Goal: Obtain resource: Download file/media

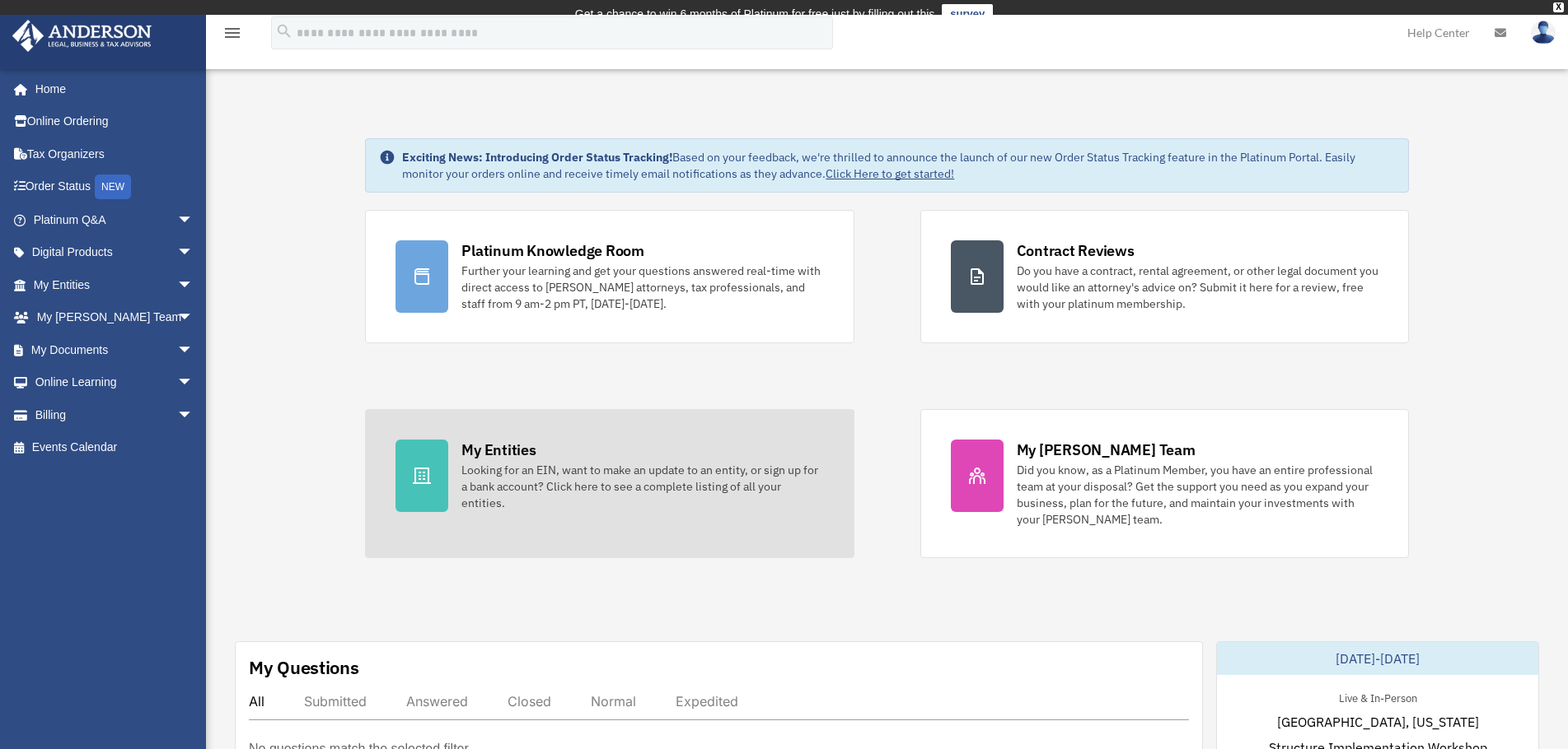
scroll to position [92, 0]
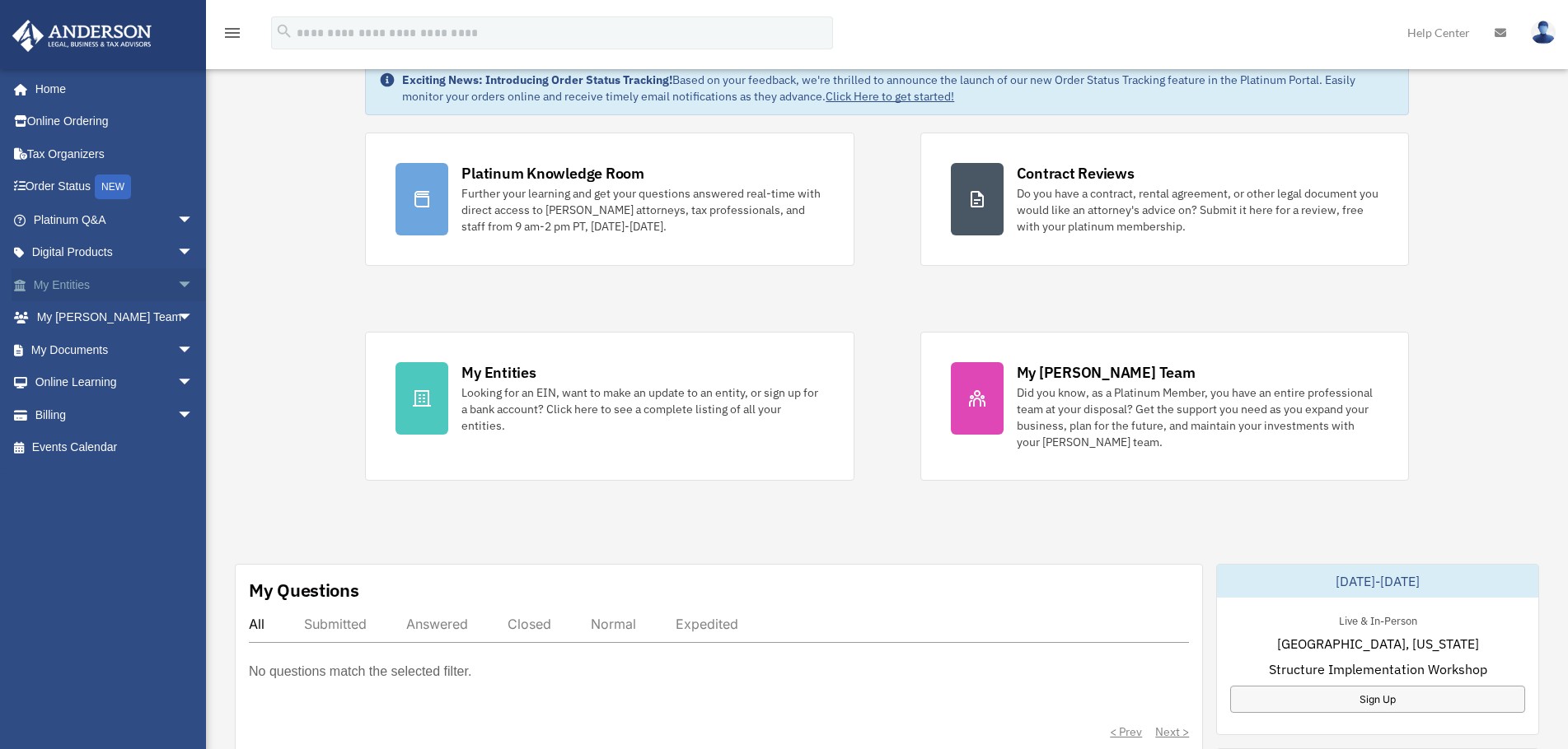
click at [177, 282] on span "arrow_drop_down" at bounding box center [193, 285] width 33 height 33
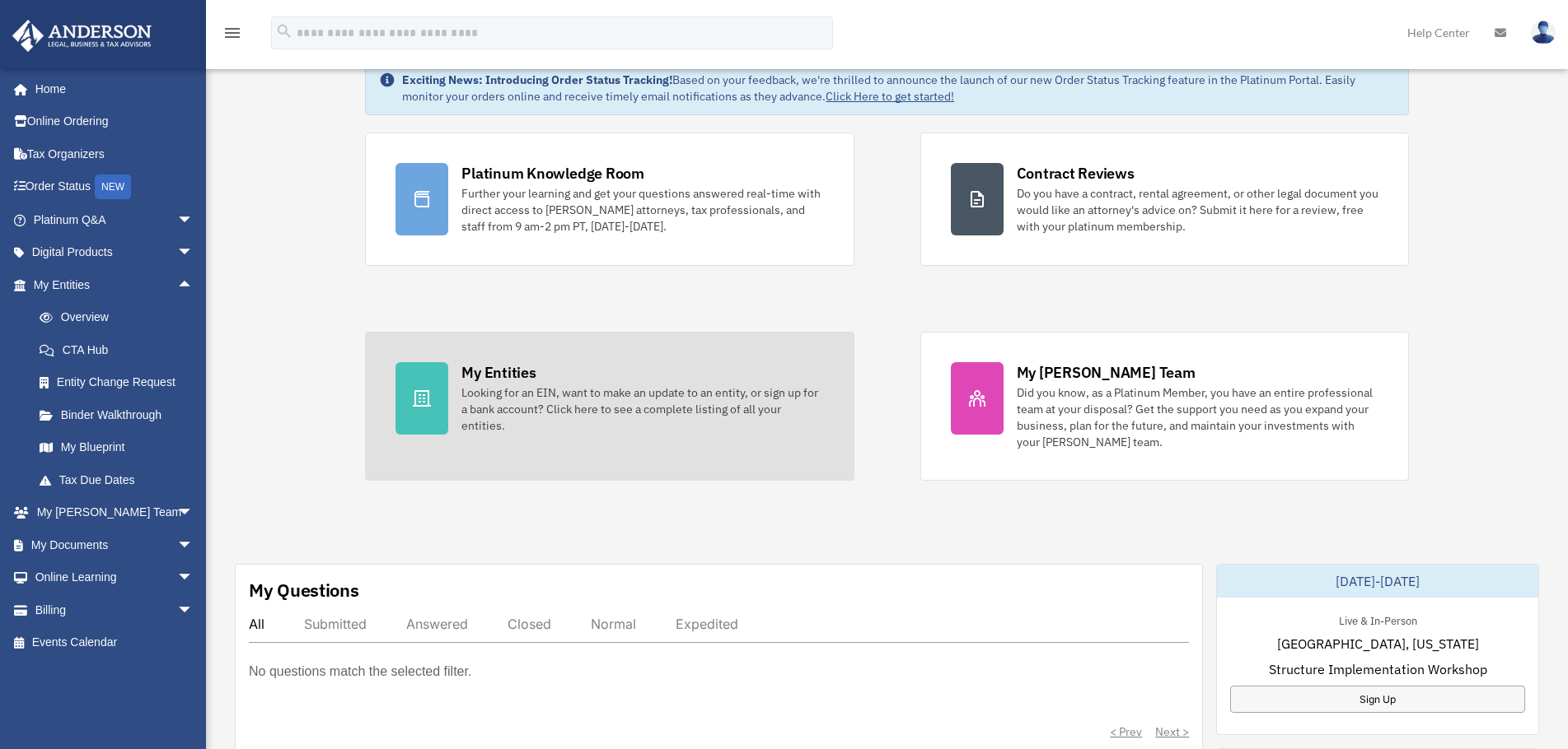
scroll to position [0, 0]
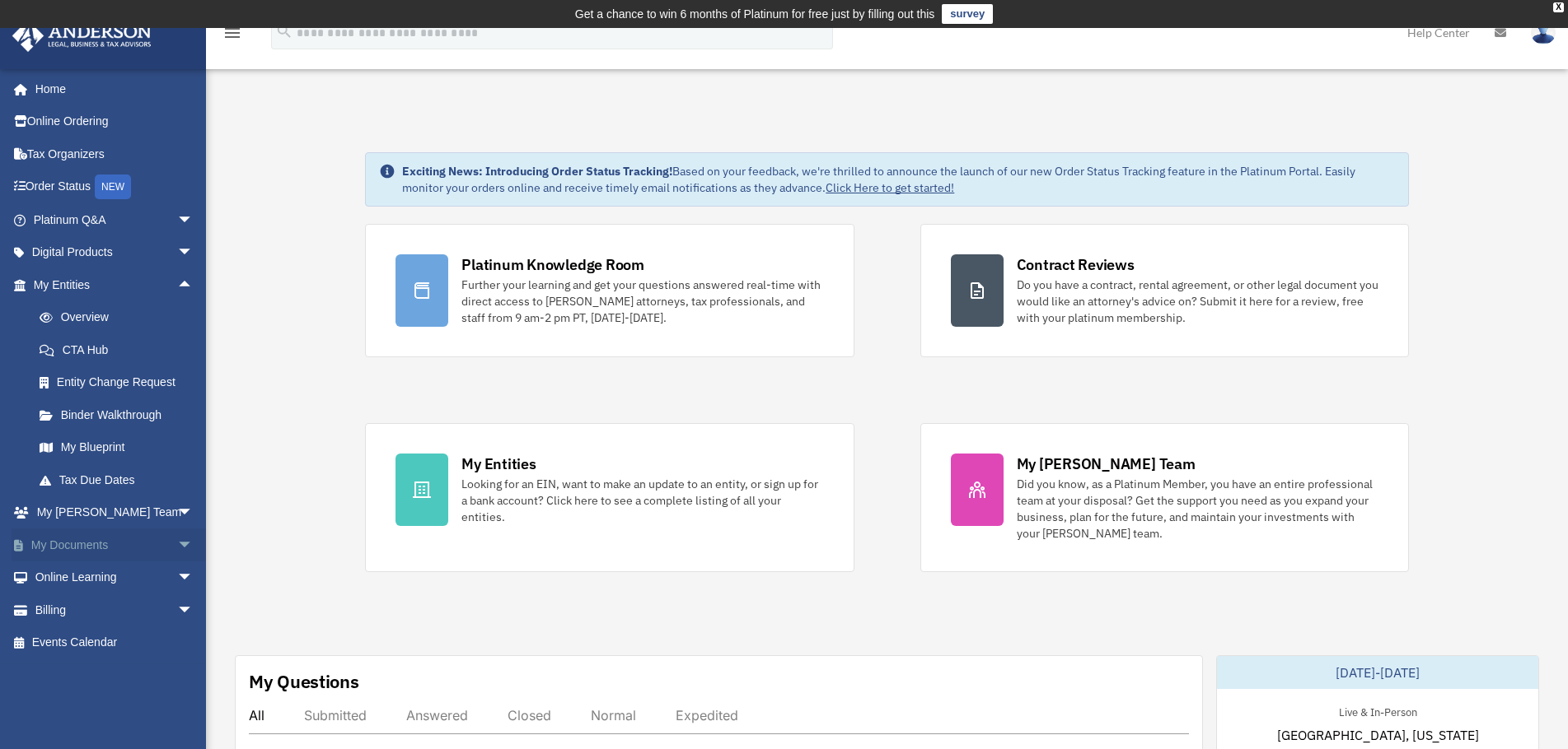
click at [146, 540] on link "My Documents arrow_drop_down" at bounding box center [114, 545] width 207 height 33
click at [177, 544] on span "arrow_drop_down" at bounding box center [193, 546] width 33 height 33
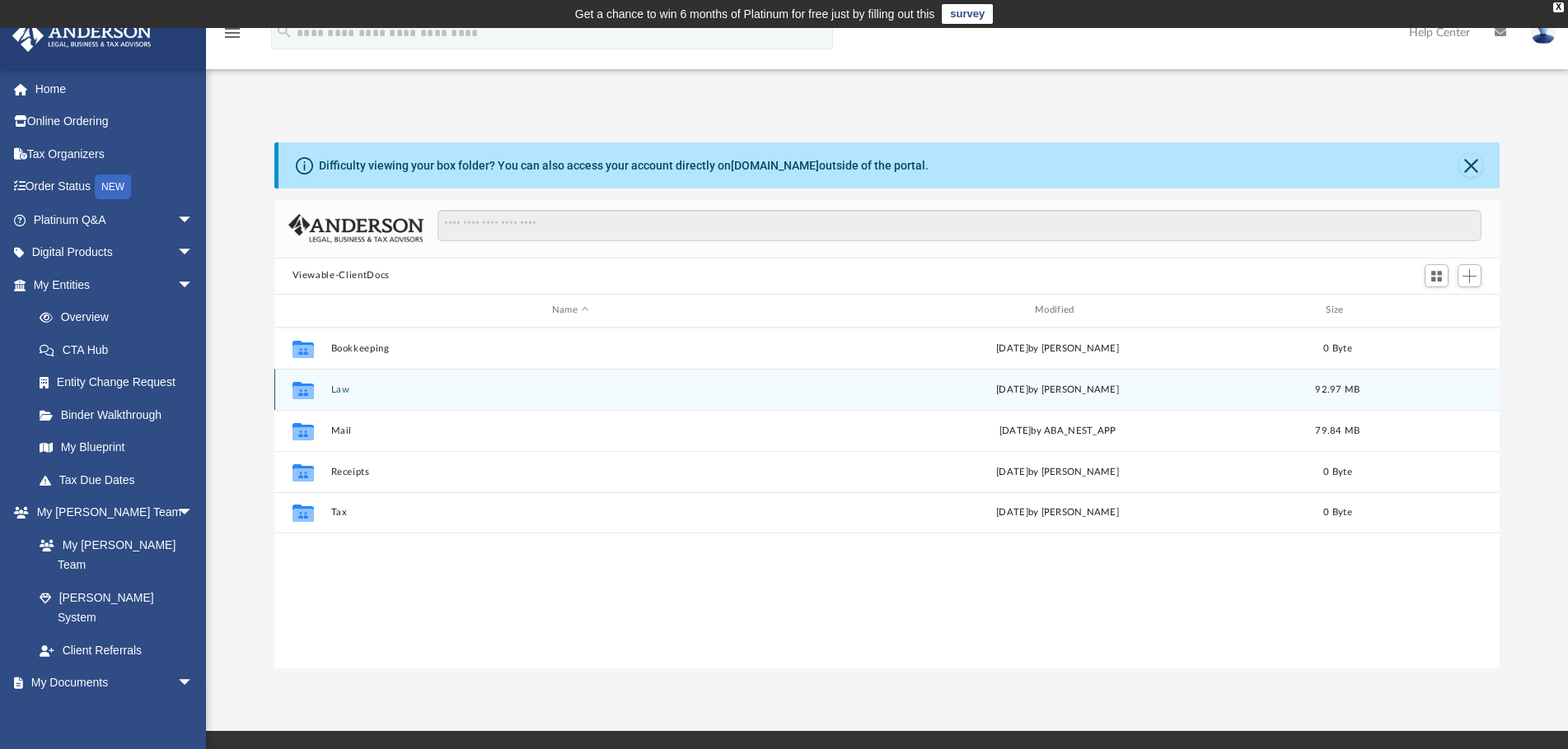
scroll to position [363, 1212]
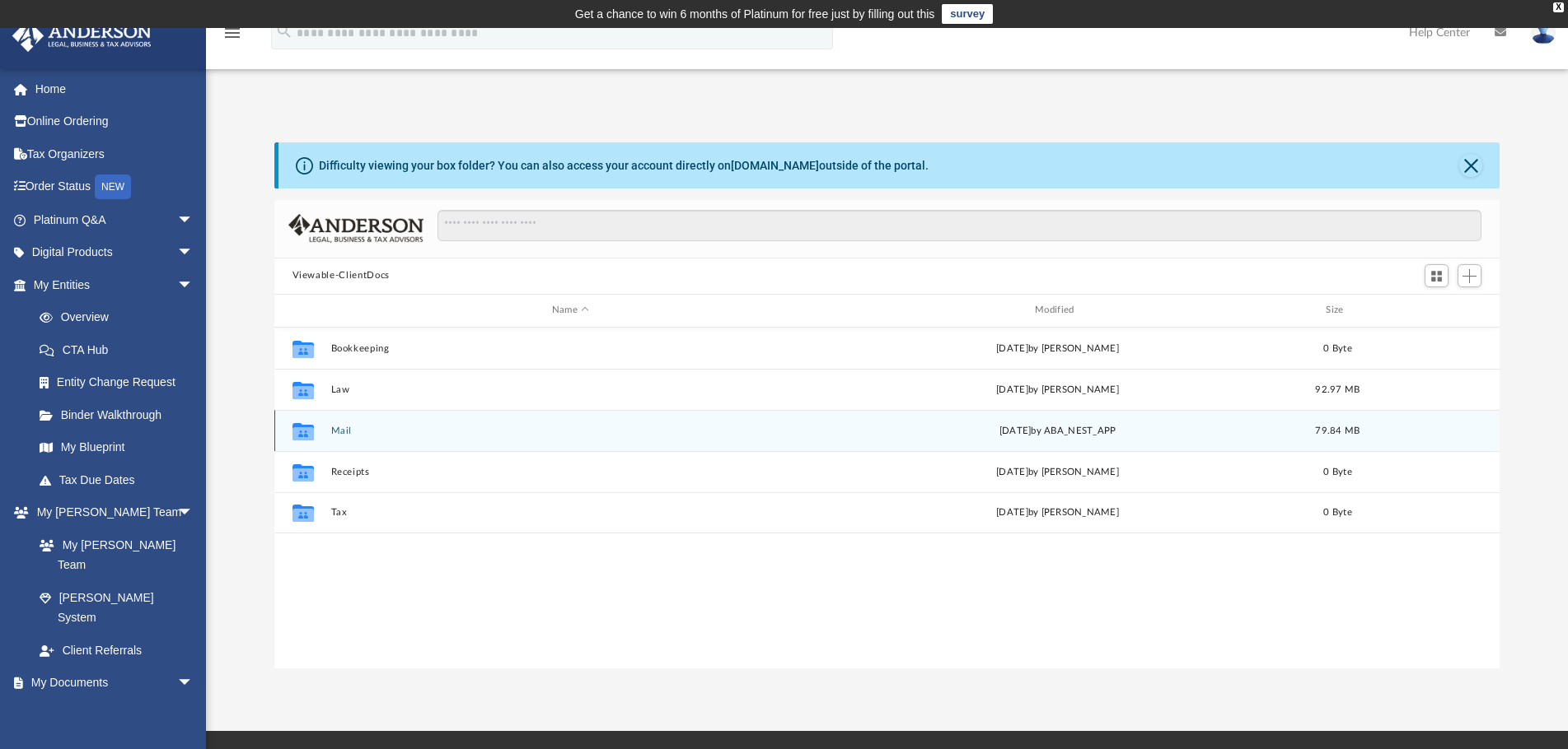
click at [402, 439] on div "Collaborated Folder Mail [DATE] by ABA_NEST_APP 79.84 MB" at bounding box center [887, 430] width 1226 height 41
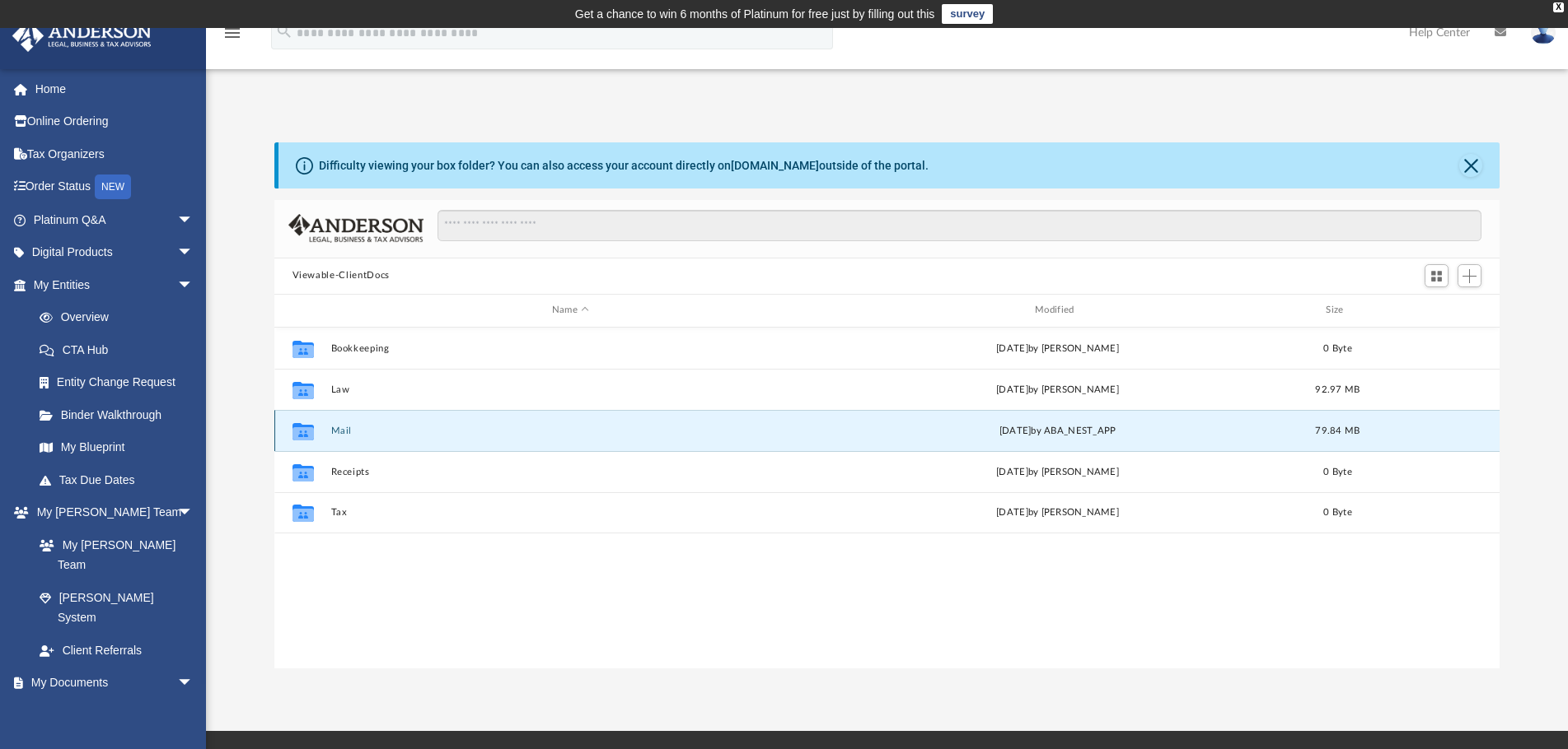
click at [402, 439] on div "Collaborated Folder Mail [DATE] by ABA_NEST_APP 79.84 MB" at bounding box center [887, 430] width 1226 height 41
click at [1314, 436] on div "79.84 MB" at bounding box center [1336, 430] width 66 height 15
drag, startPoint x: 1314, startPoint y: 436, endPoint x: 1107, endPoint y: 434, distance: 207.0
click at [1314, 437] on div "79.84 MB" at bounding box center [1336, 430] width 66 height 15
click at [322, 425] on div "Collaborated Folder" at bounding box center [302, 430] width 41 height 26
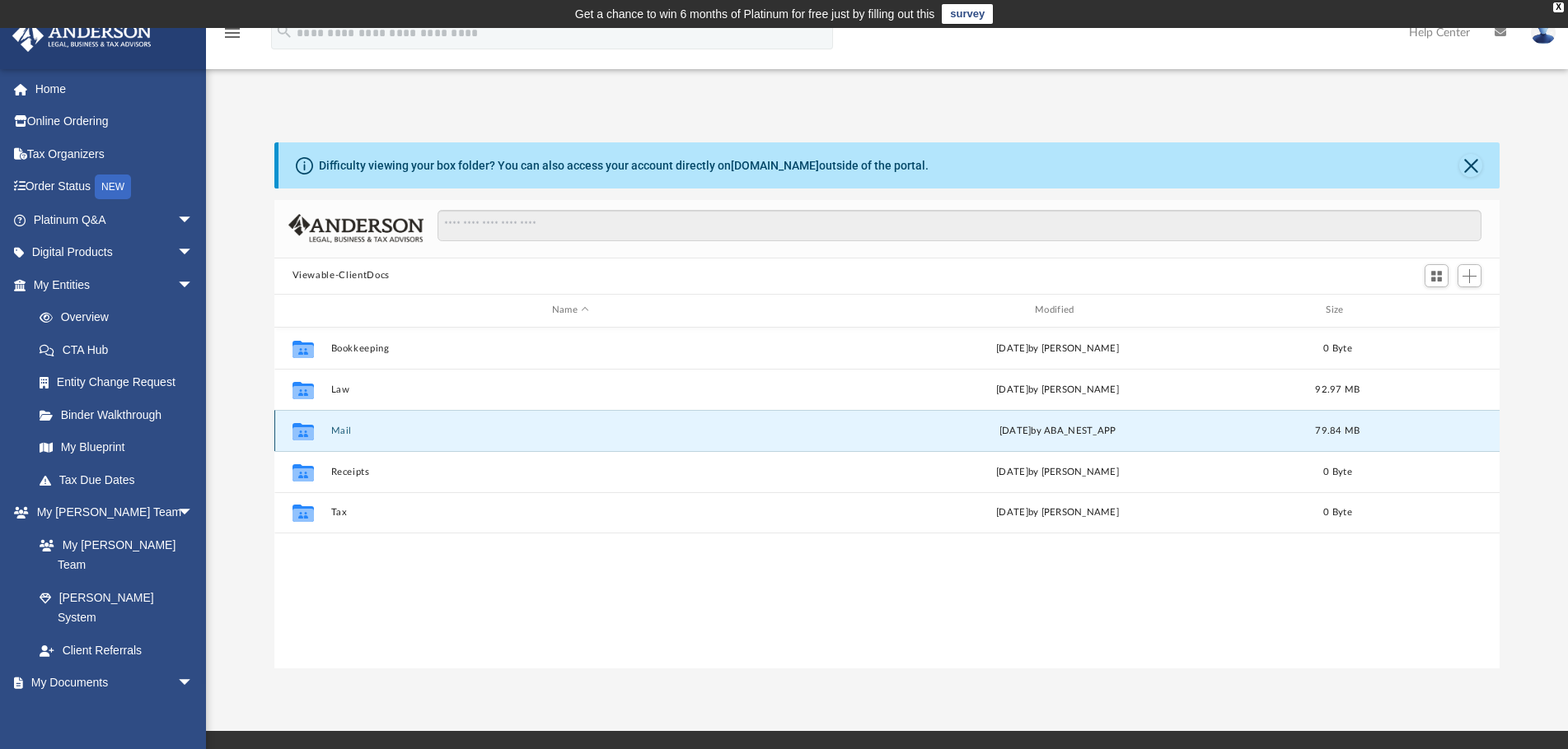
click at [335, 427] on button "Mail" at bounding box center [570, 431] width 480 height 11
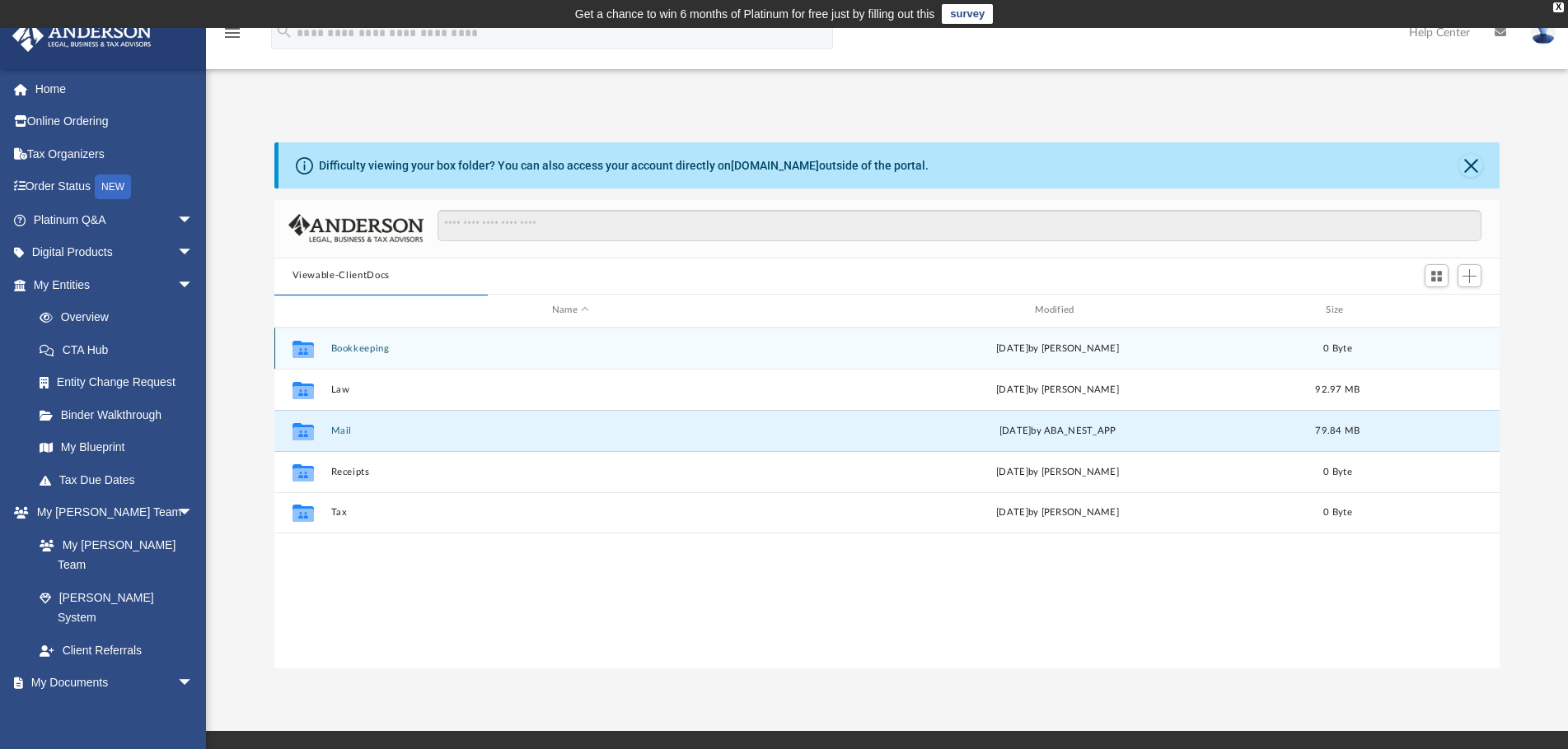
scroll to position [312, 1212]
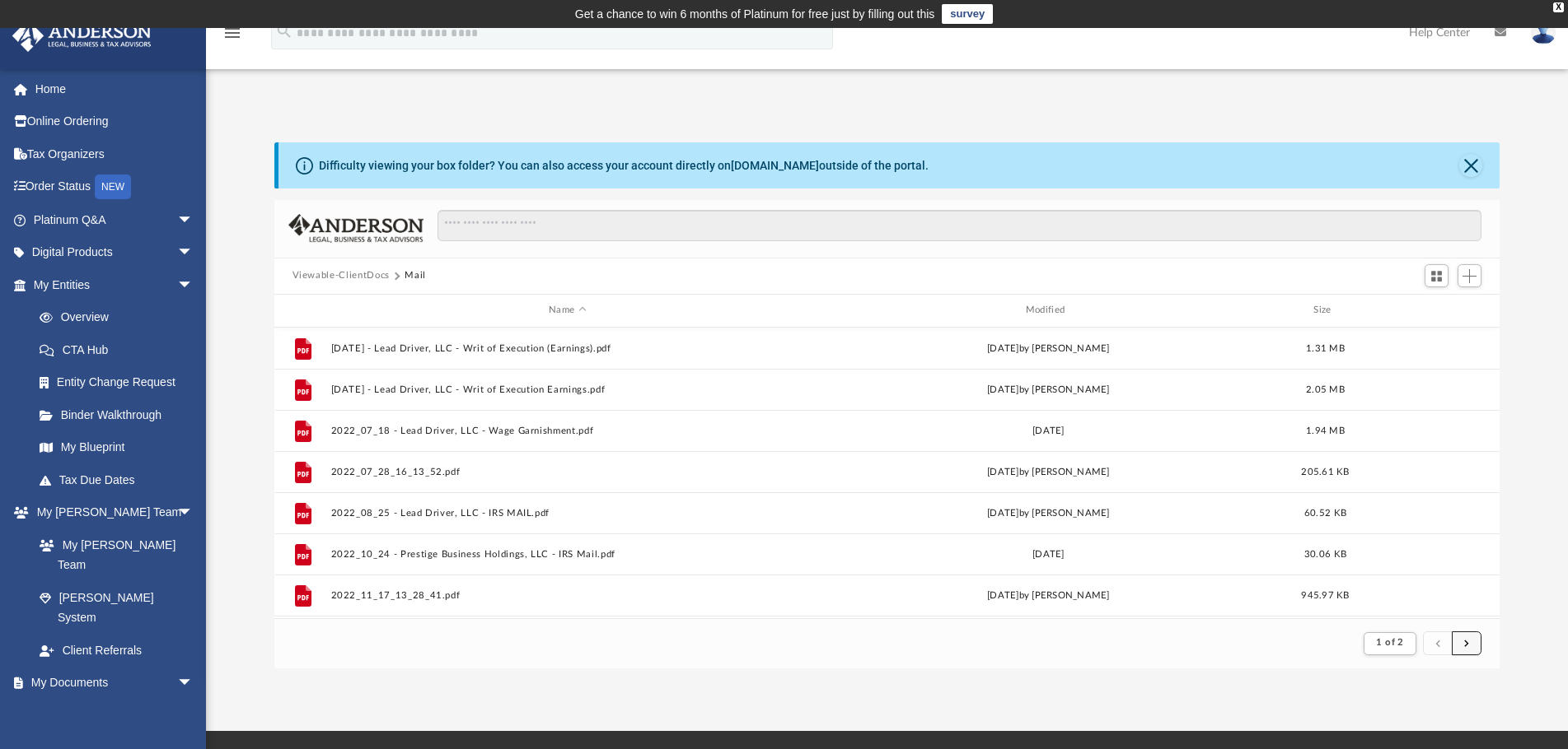
click at [1469, 639] on button "submit" at bounding box center [1467, 643] width 30 height 24
click at [1469, 642] on button "submit" at bounding box center [1467, 643] width 30 height 24
click at [1469, 643] on button "submit" at bounding box center [1467, 643] width 30 height 24
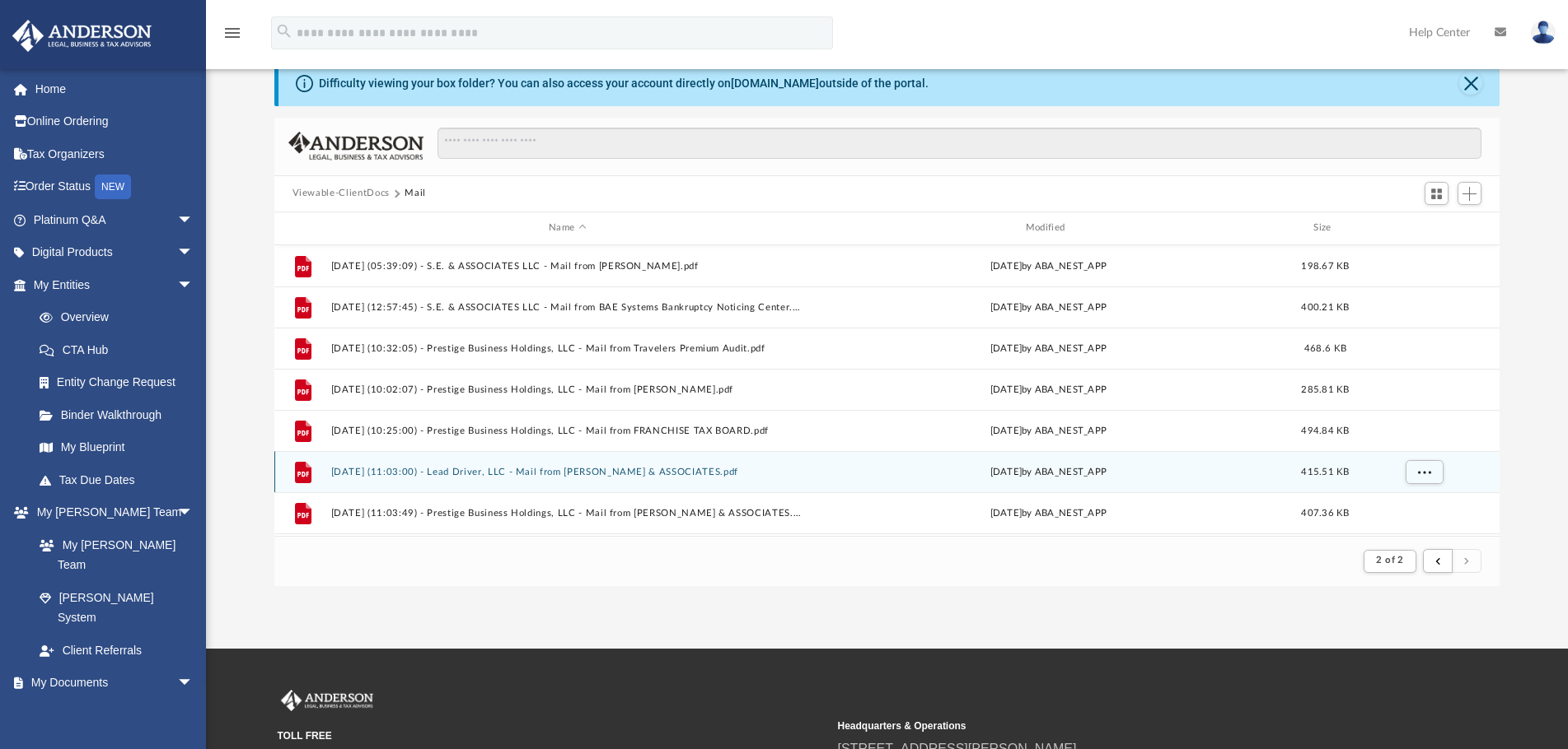
scroll to position [0, 0]
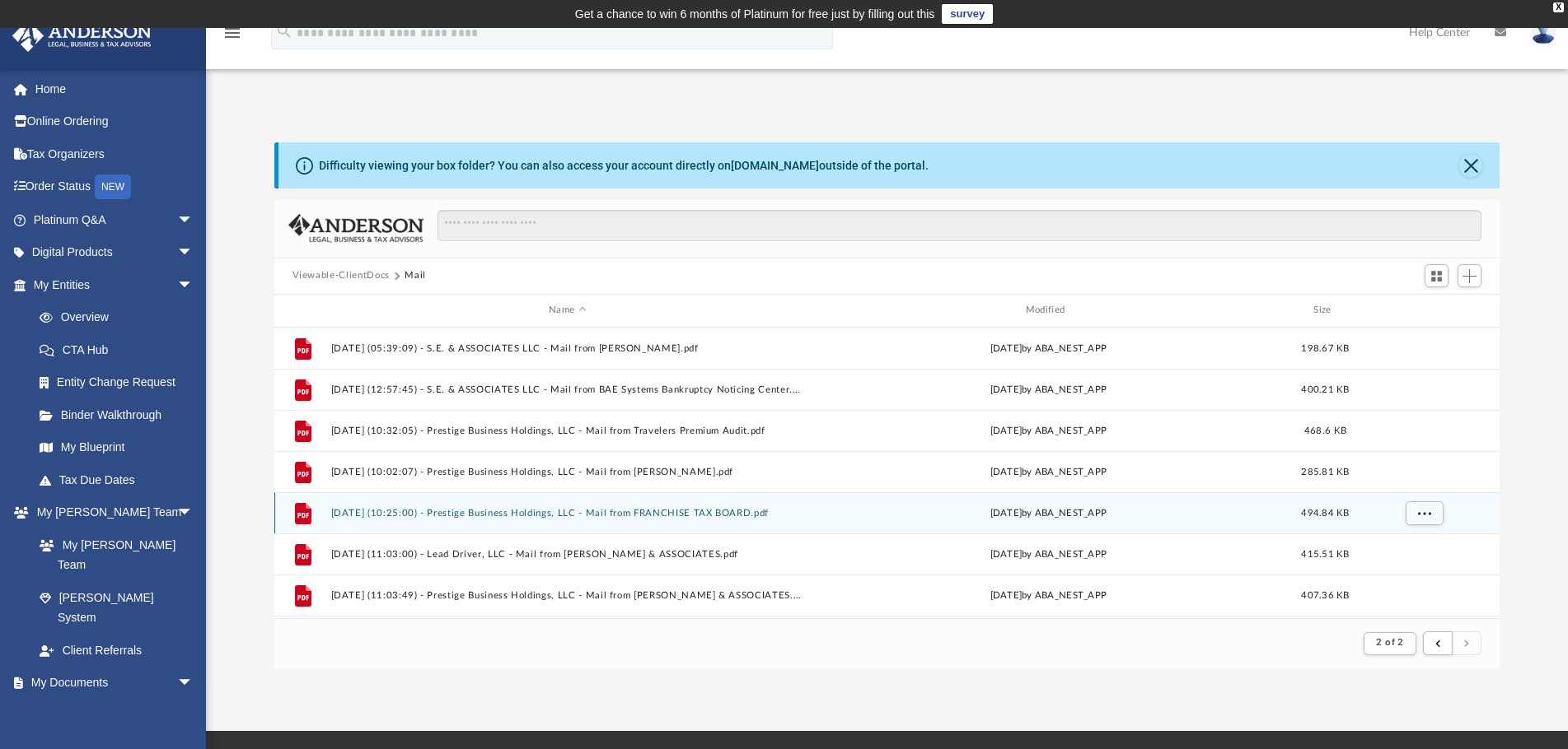
click at [646, 521] on div "File [DATE] (10:25:00) - Prestige Business Holdings, LLC - Mail from FRANCHISE …" at bounding box center [887, 513] width 1226 height 41
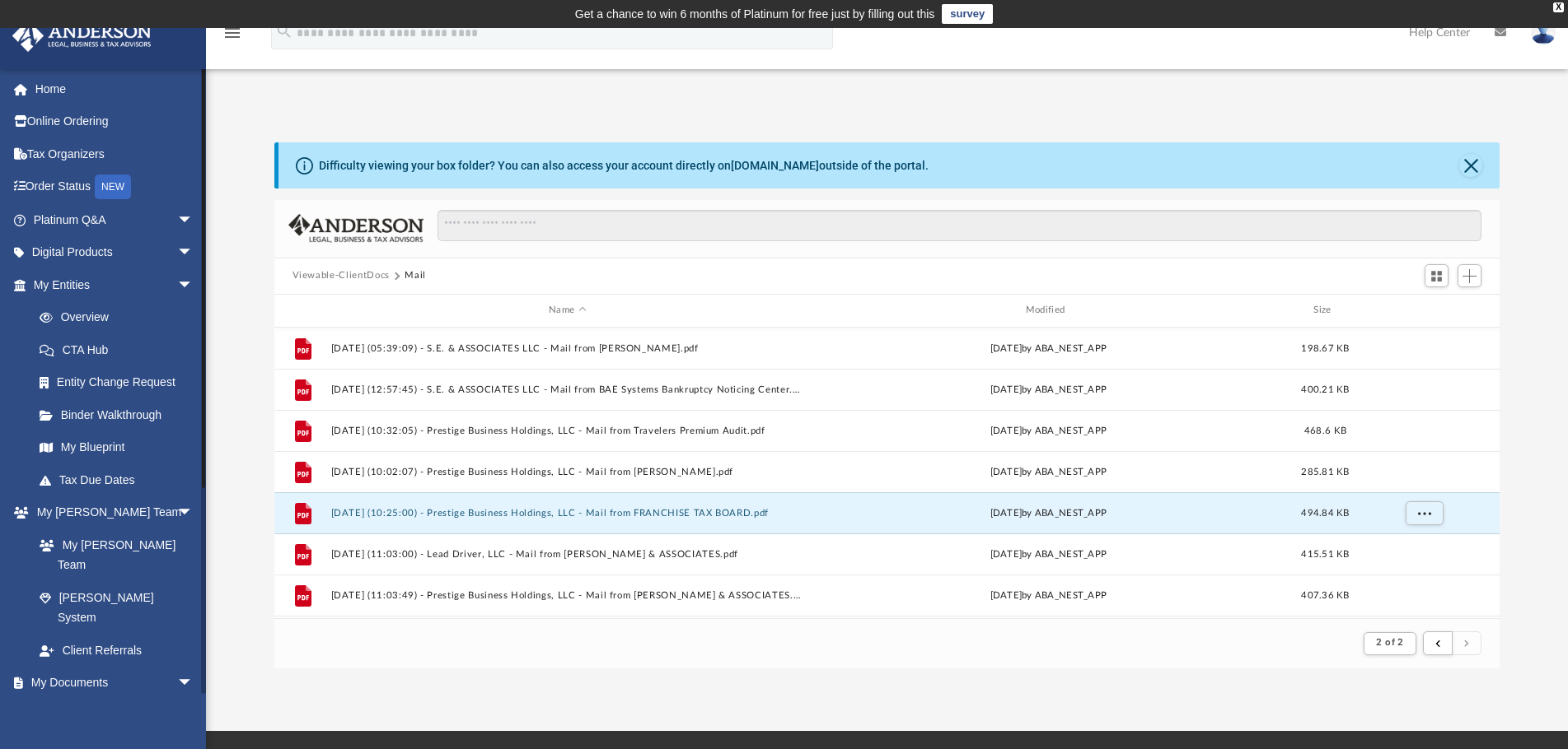
click at [86, 699] on link "Box" at bounding box center [121, 715] width 195 height 33
click at [76, 699] on link "Box" at bounding box center [121, 715] width 195 height 33
click at [1556, 6] on div "X" at bounding box center [1558, 7] width 11 height 10
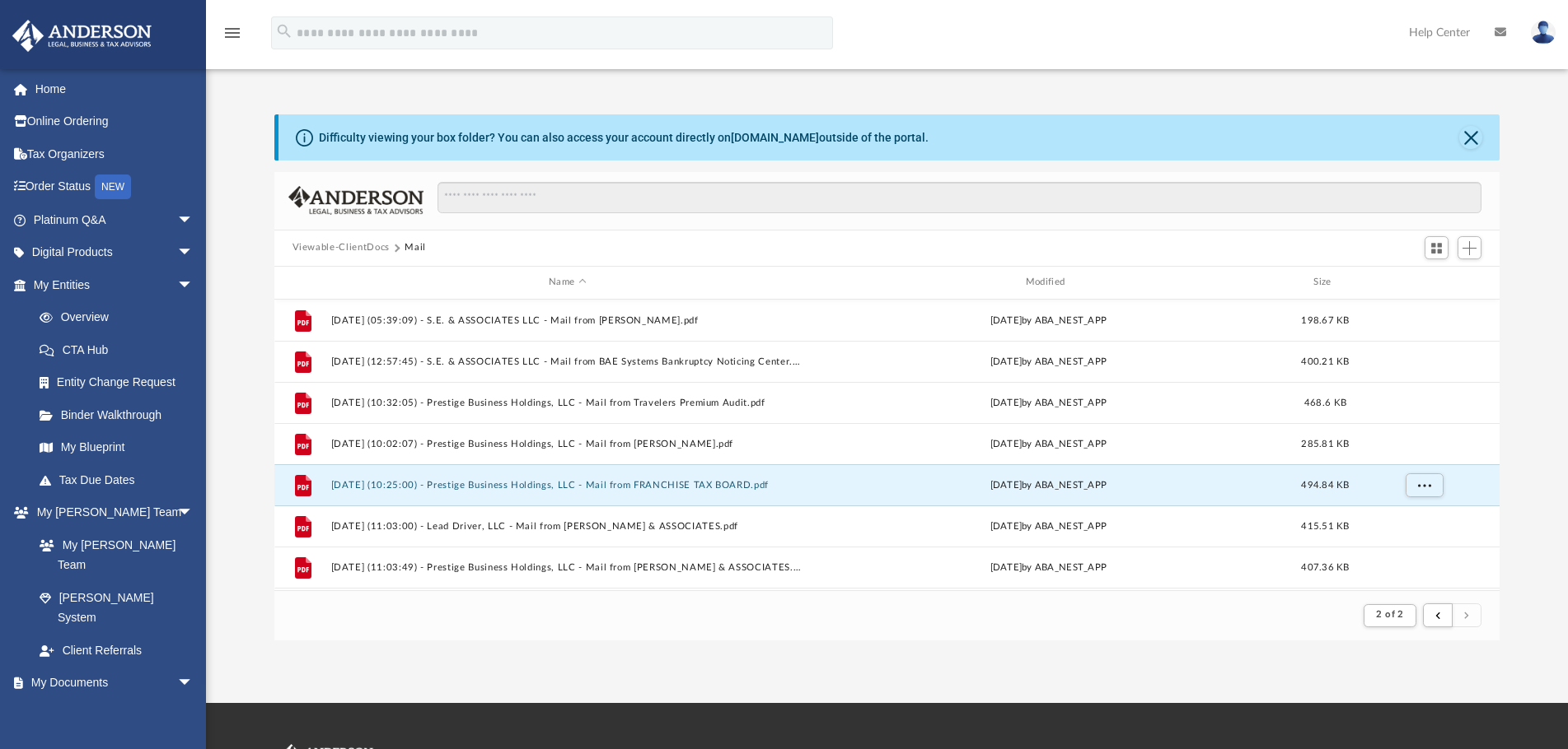
click at [230, 33] on icon "menu" at bounding box center [232, 33] width 19 height 19
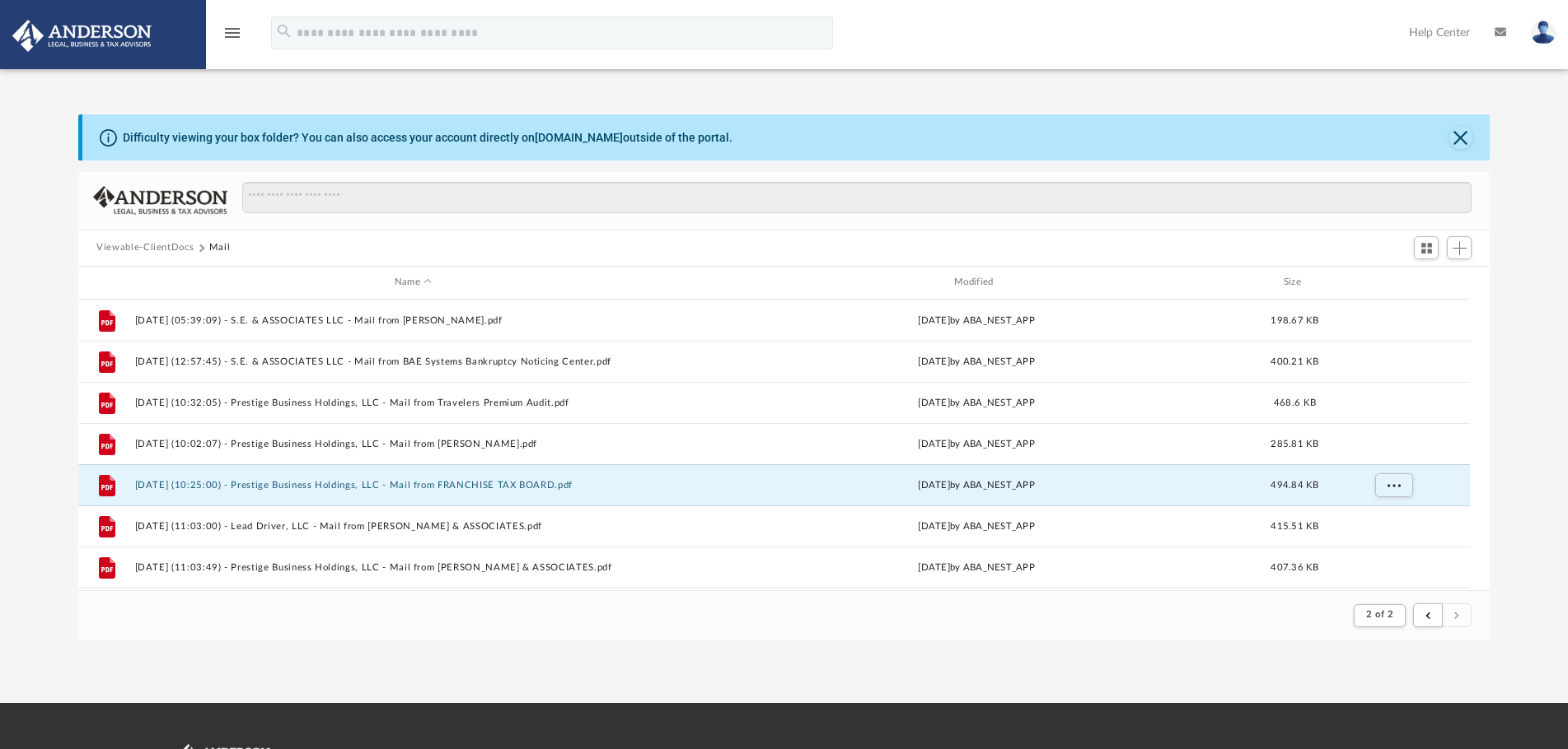
scroll to position [312, 1398]
click at [1424, 620] on button "submit" at bounding box center [1428, 615] width 30 height 24
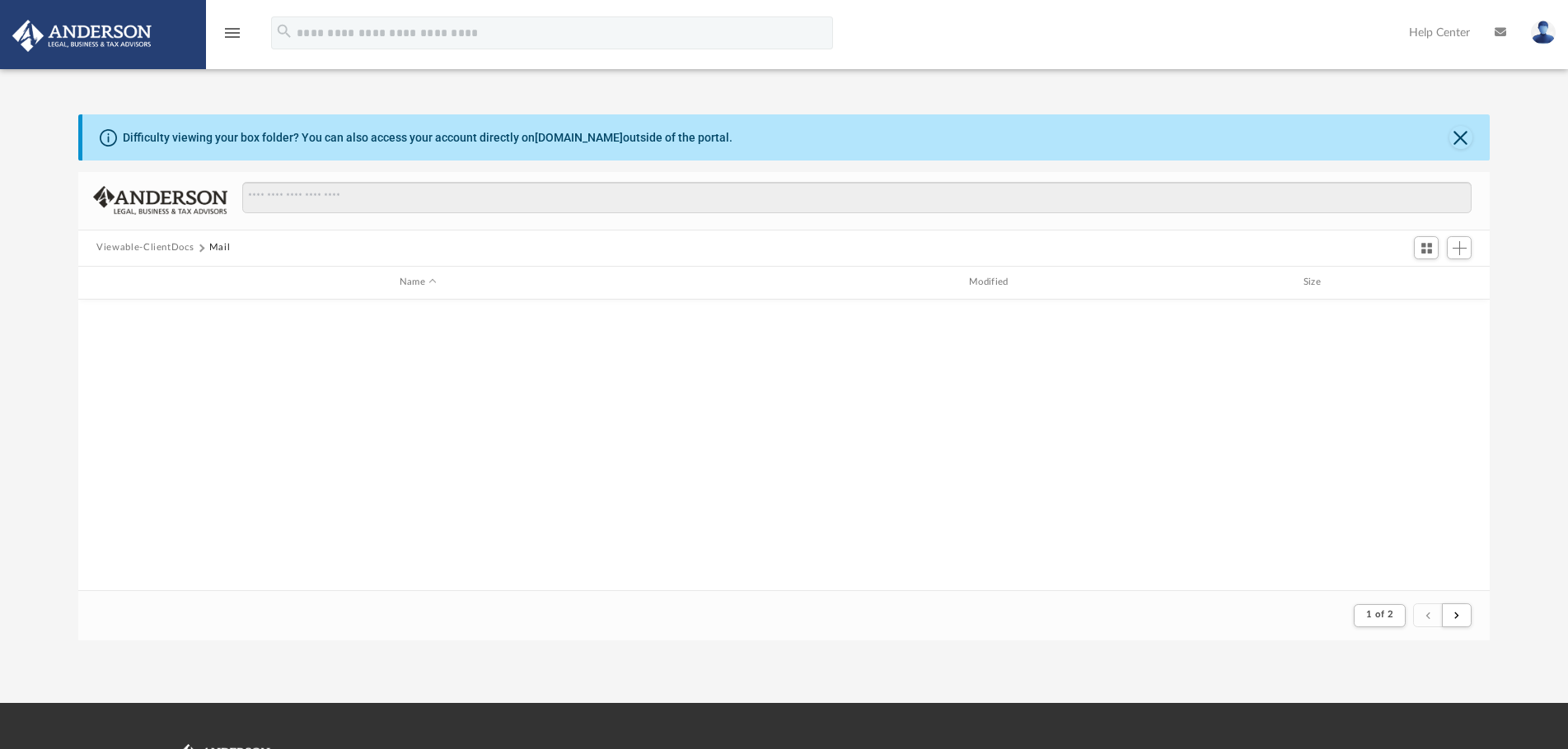
scroll to position [1768, 0]
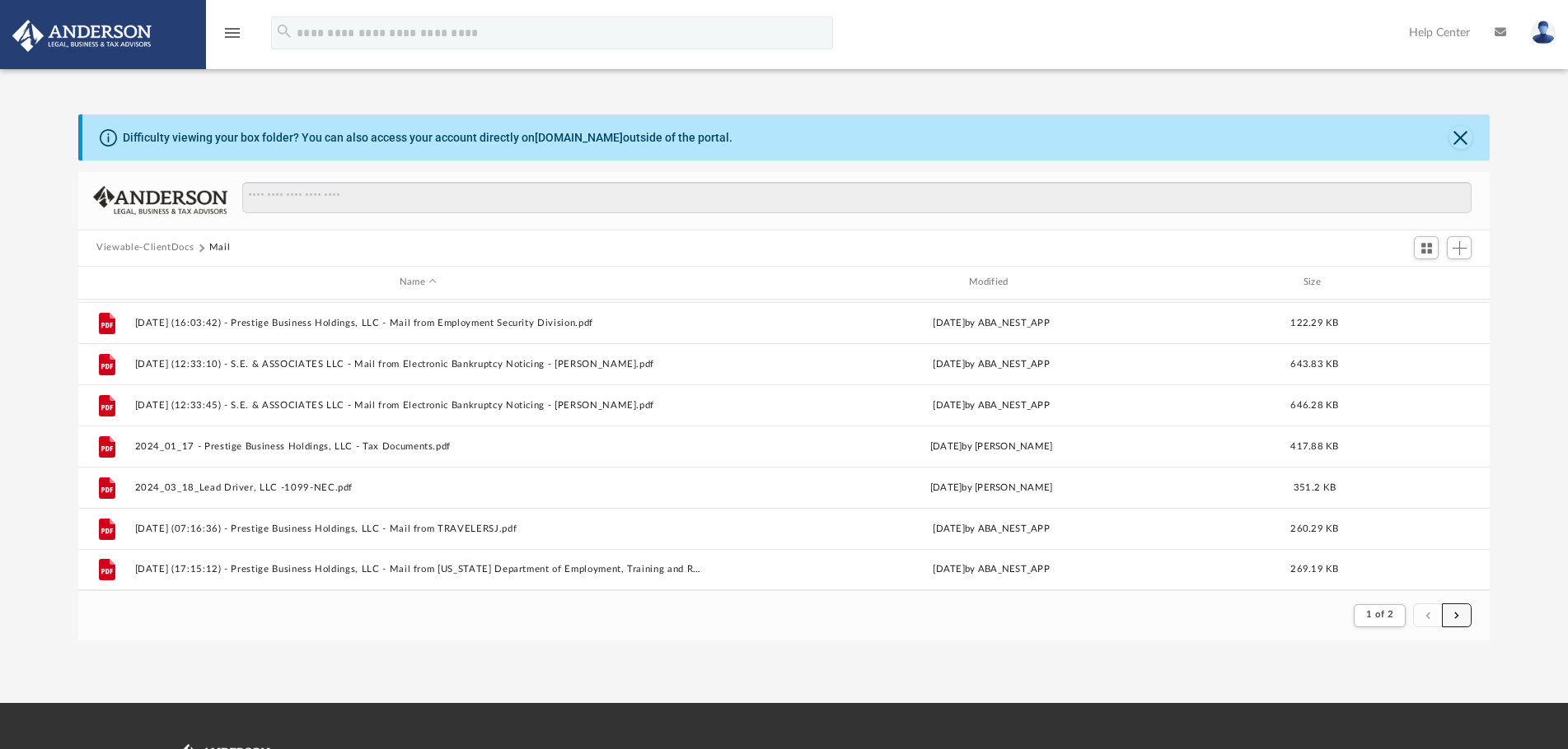
click at [1448, 614] on button "submit" at bounding box center [1456, 615] width 30 height 24
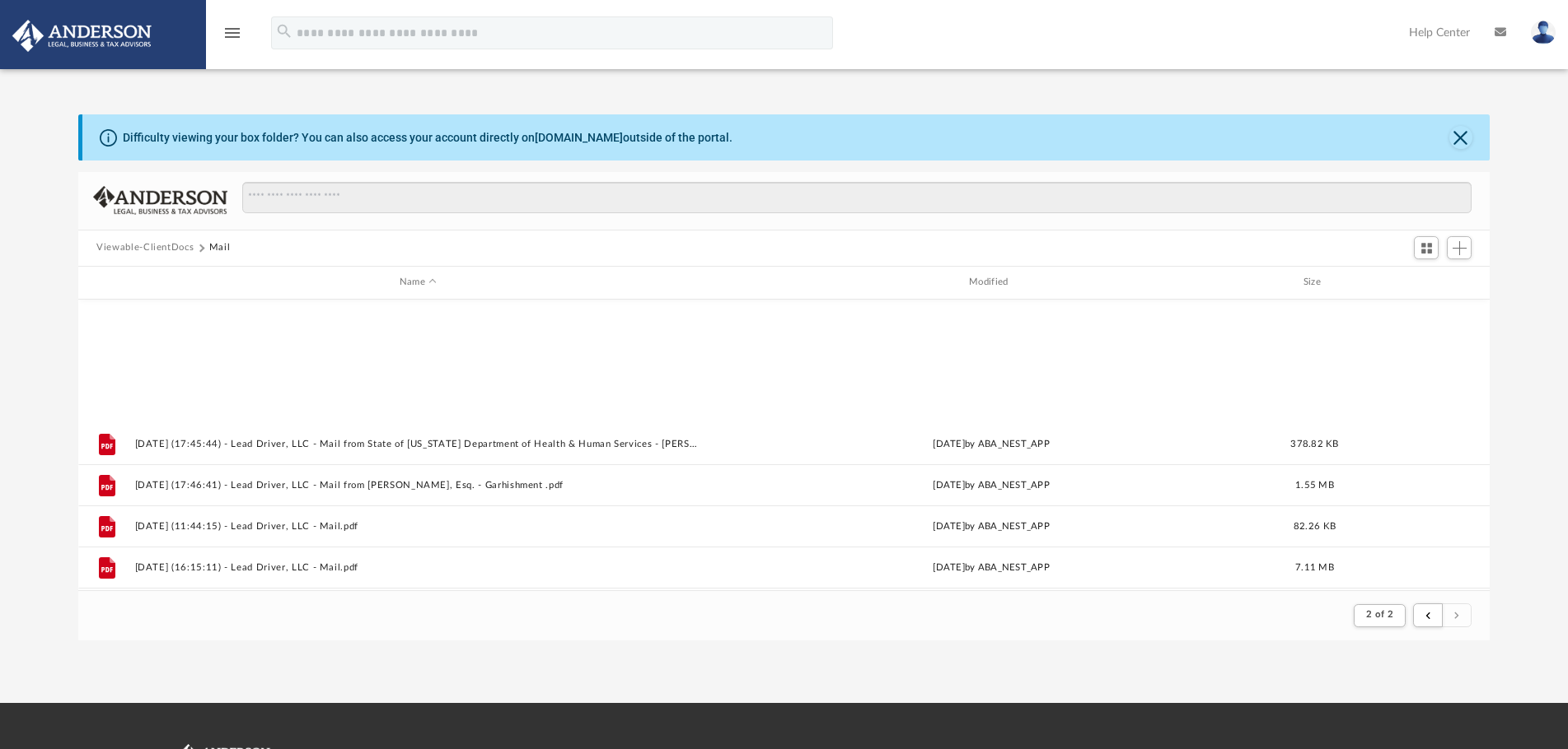
scroll to position [1274, 0]
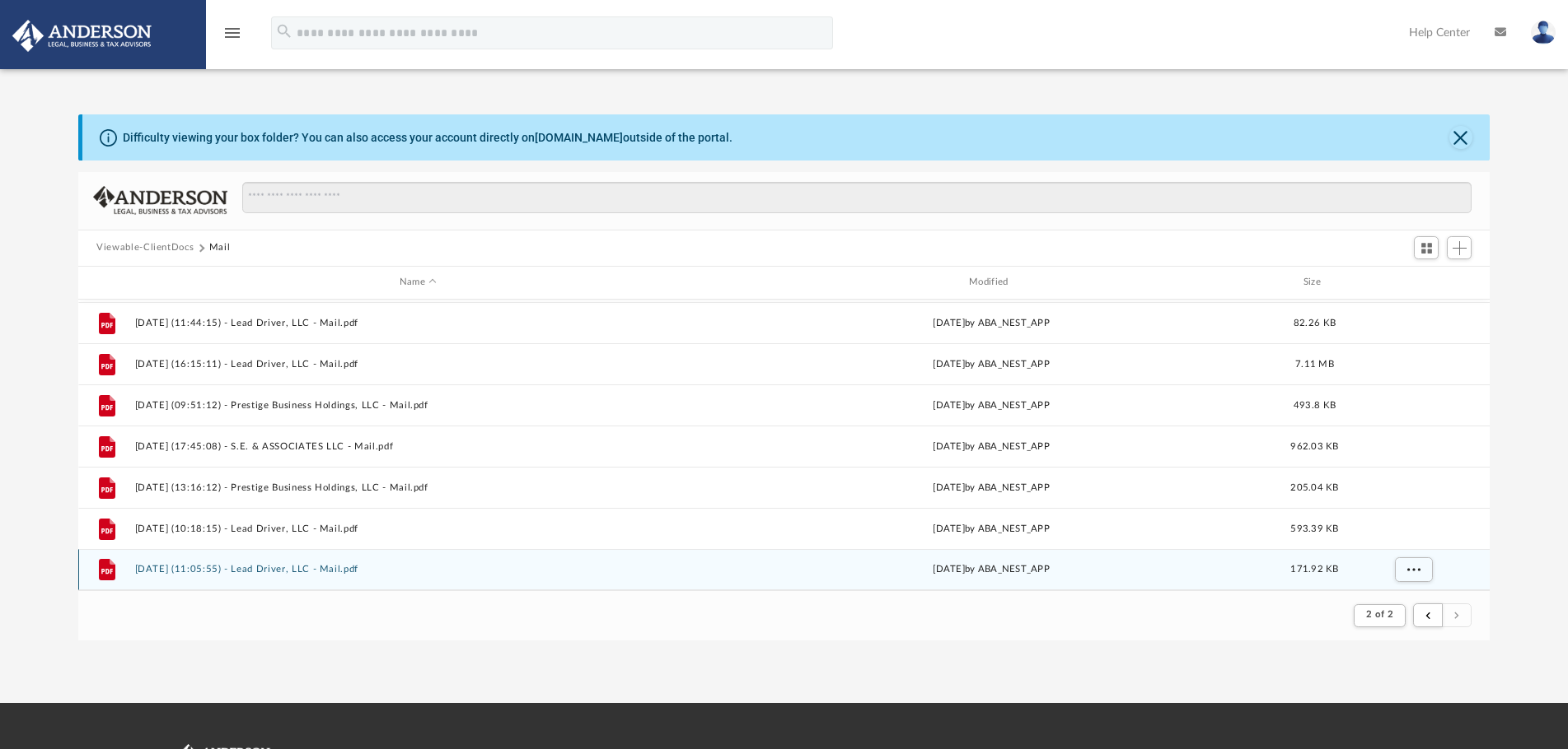
click at [342, 563] on div "File [DATE] (11:05:55) - Lead Driver, LLC - Mail.pdf [DATE] by ABA_NEST_APP 171…" at bounding box center [784, 569] width 1411 height 41
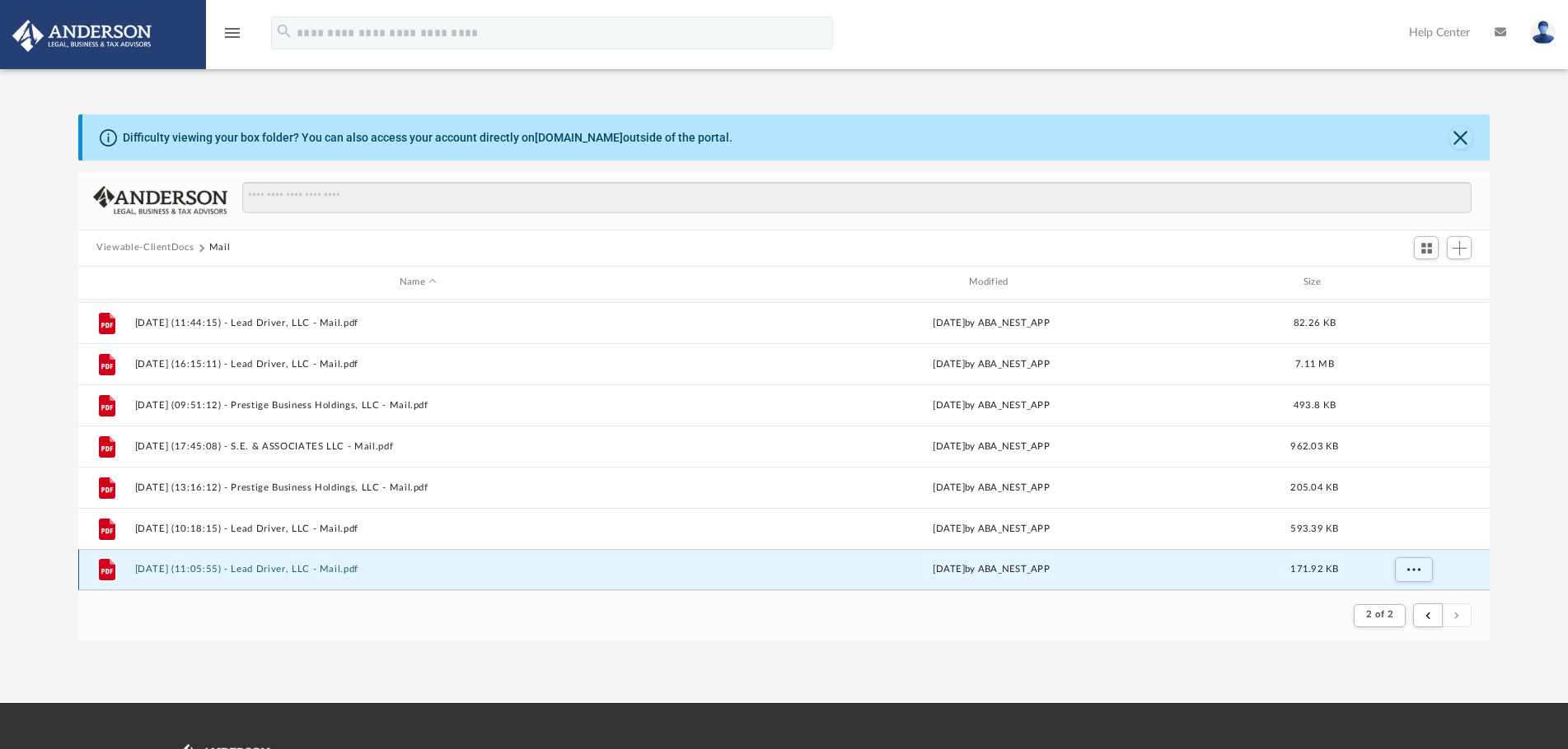
click at [399, 573] on button "[DATE] (11:05:55) - Lead Driver, LLC - Mail.pdf" at bounding box center [417, 569] width 566 height 11
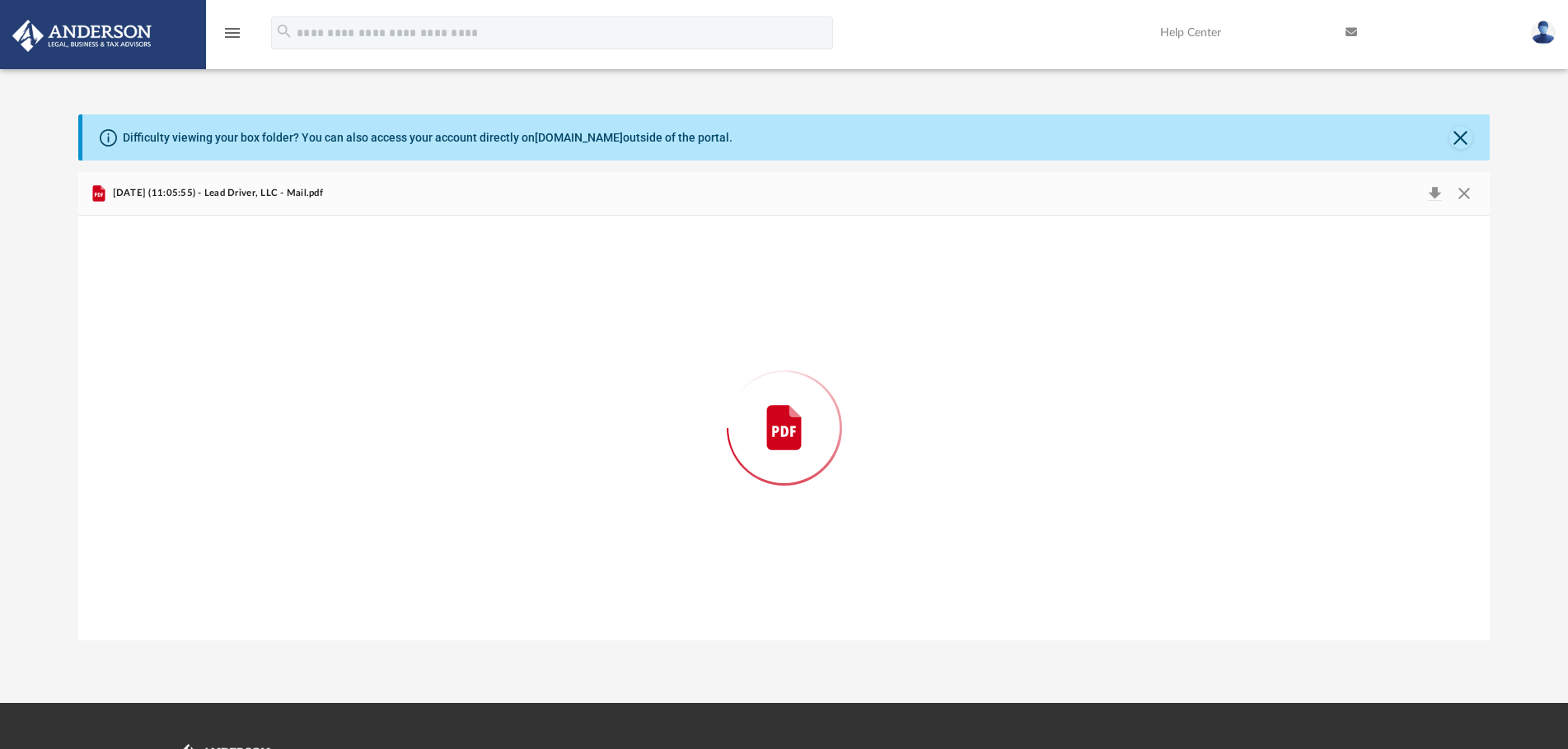
click at [399, 573] on div "Preview" at bounding box center [784, 428] width 1411 height 425
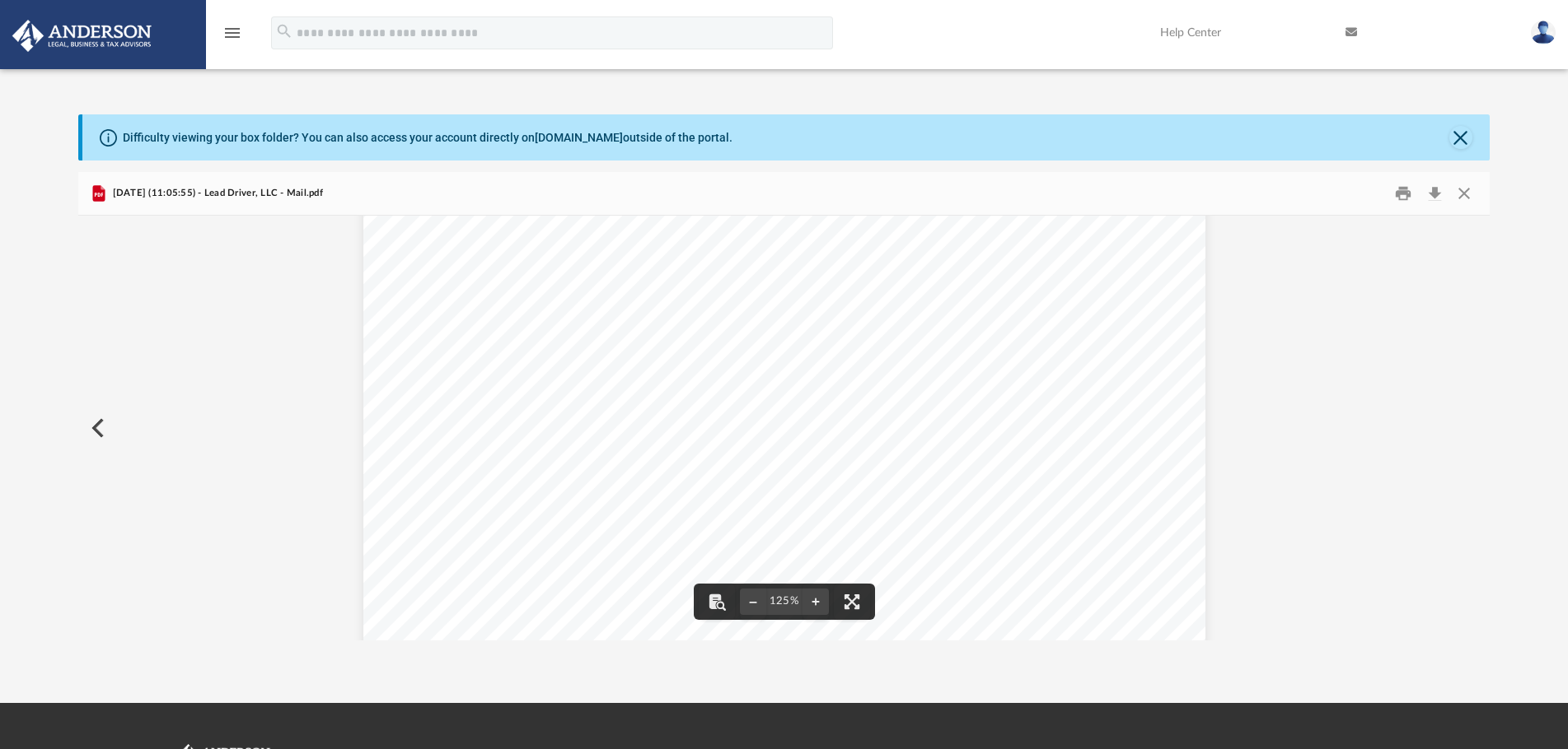
scroll to position [0, 0]
click at [107, 420] on button "Preview" at bounding box center [96, 428] width 36 height 46
click at [95, 426] on button "Preview" at bounding box center [96, 428] width 36 height 46
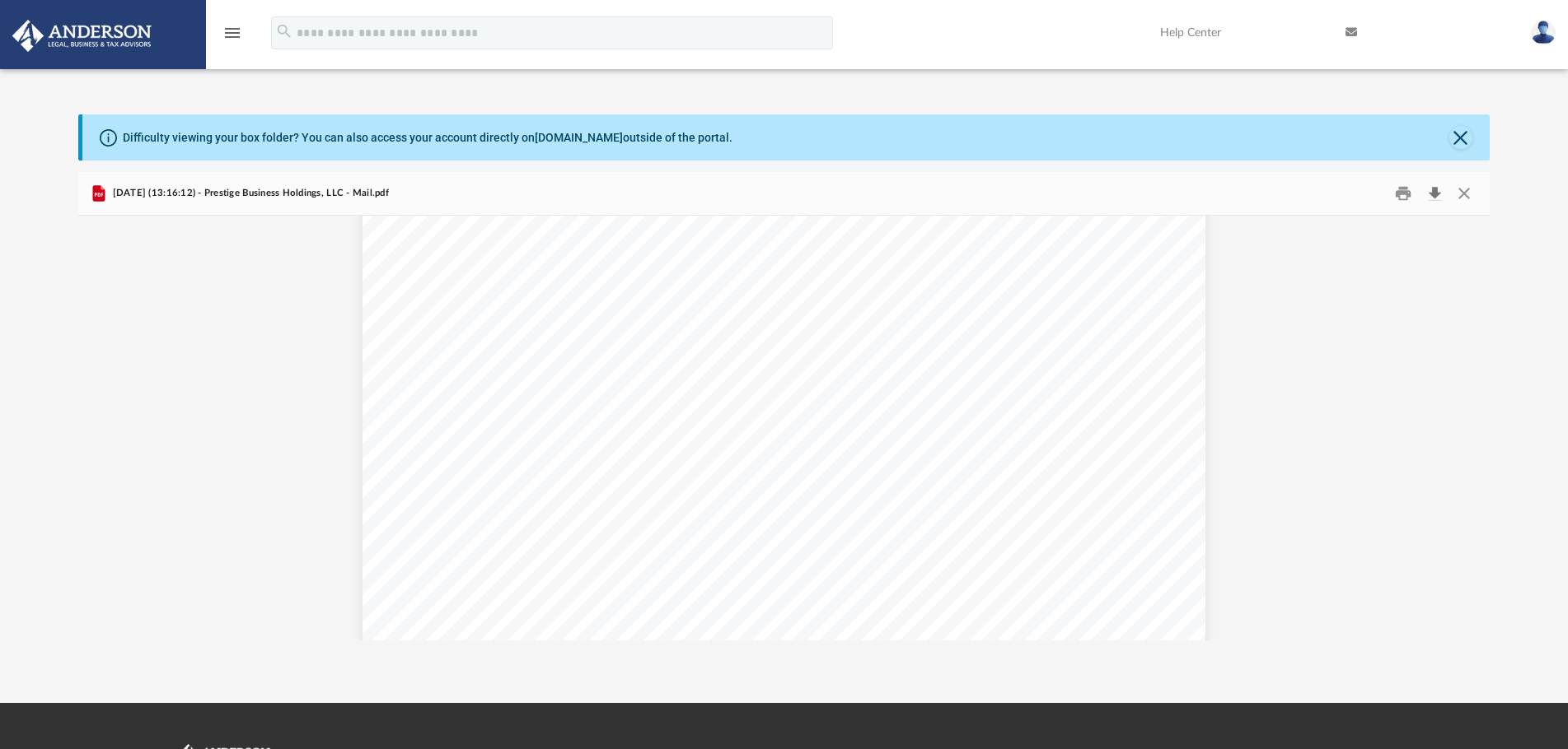
click at [1436, 195] on button "Download" at bounding box center [1434, 193] width 30 height 26
click at [1000, 427] on div "Page 1" at bounding box center [784, 606] width 842 height 1084
click at [96, 434] on button "Preview" at bounding box center [96, 428] width 36 height 46
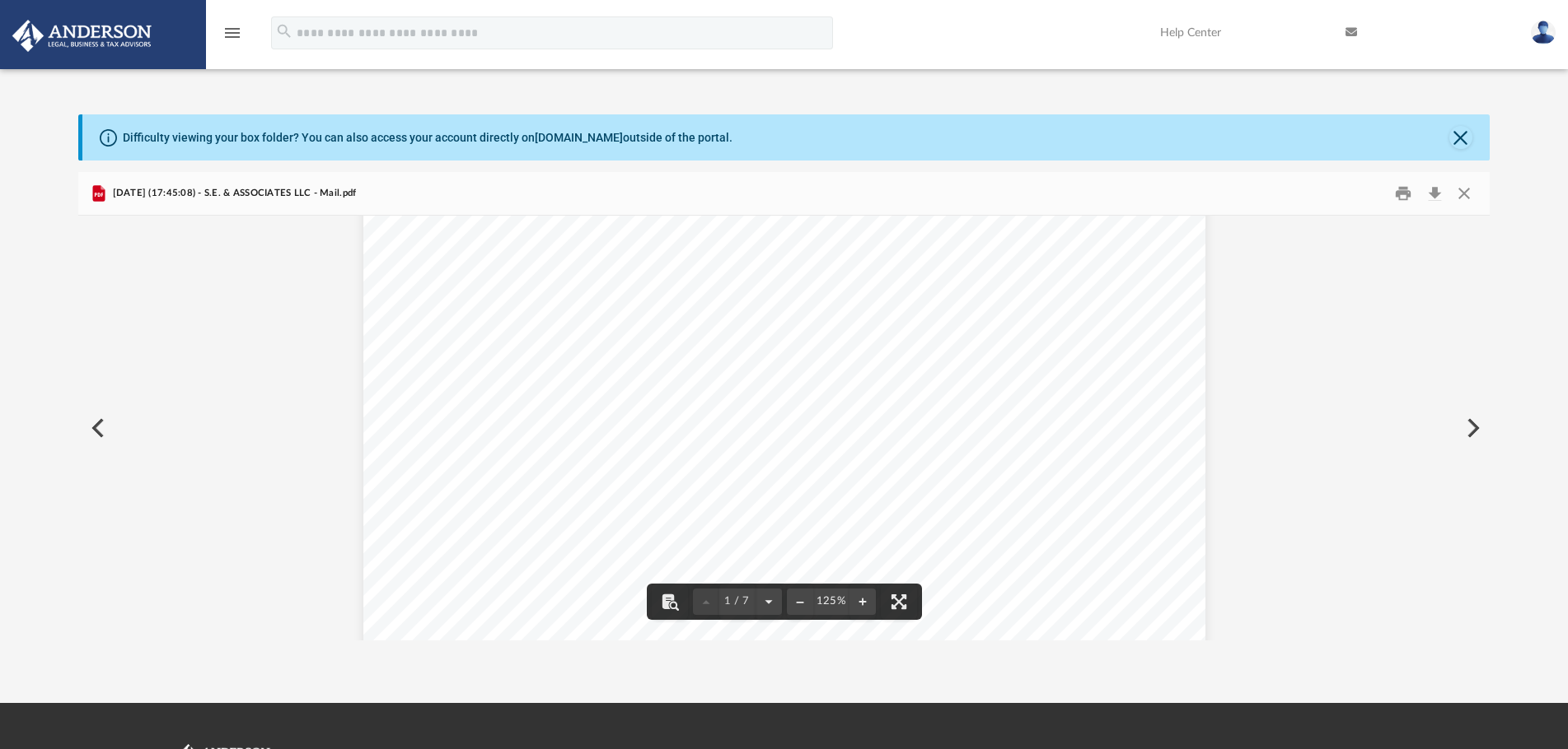
scroll to position [165, 0]
click at [1464, 430] on button "Preview" at bounding box center [1470, 428] width 36 height 46
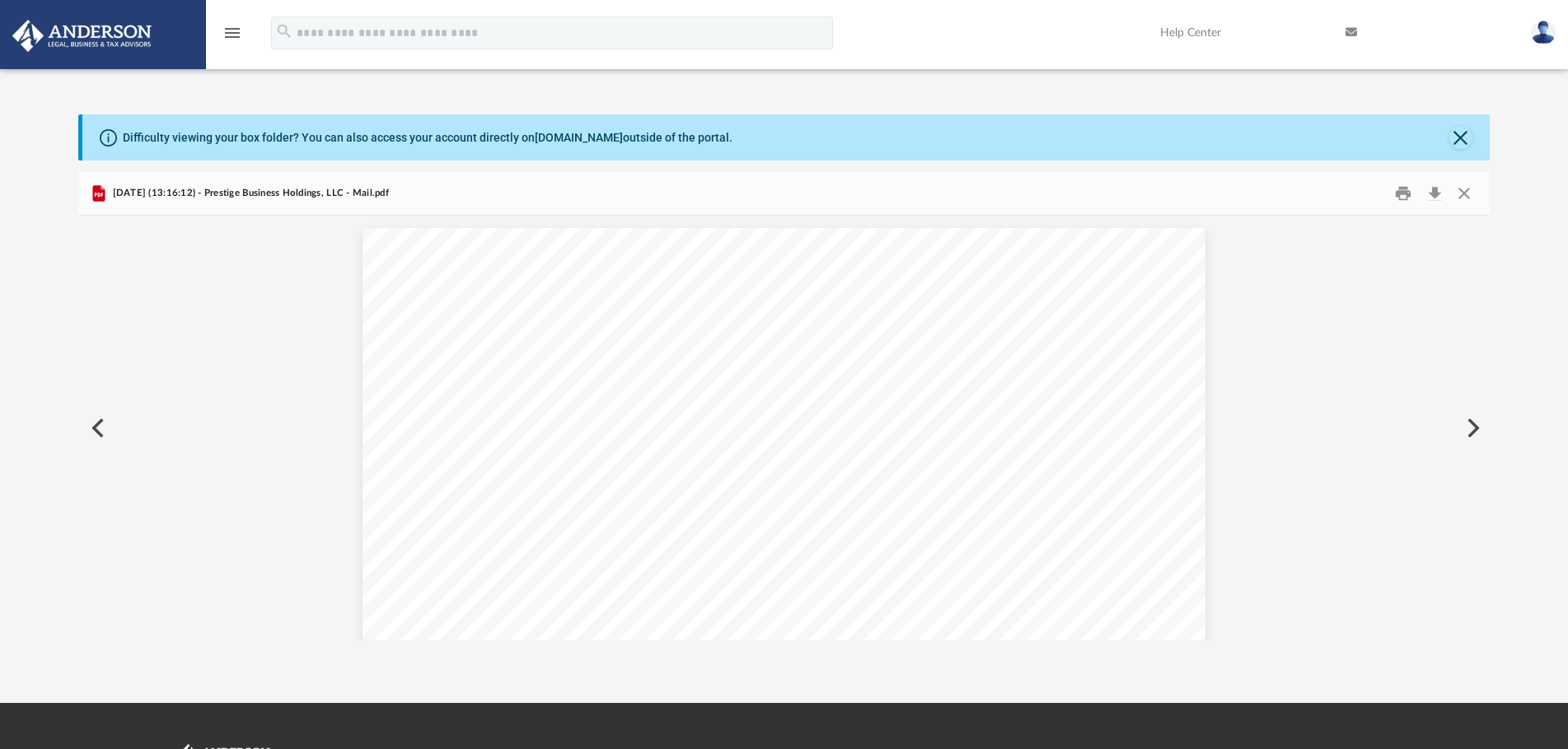
click at [1463, 430] on button "Preview" at bounding box center [1470, 428] width 36 height 46
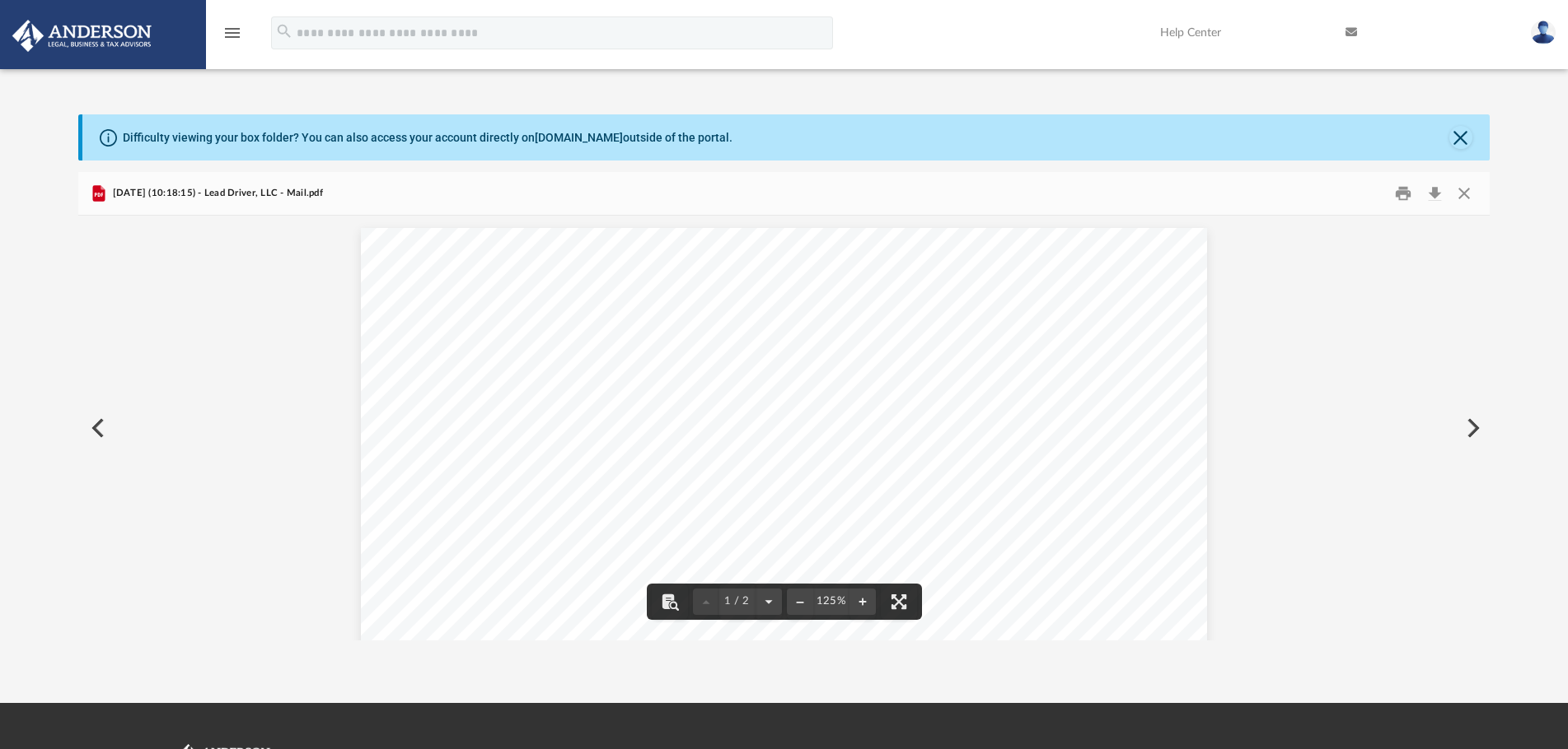
scroll to position [329, 0]
click at [1461, 136] on button "Close" at bounding box center [1461, 137] width 23 height 23
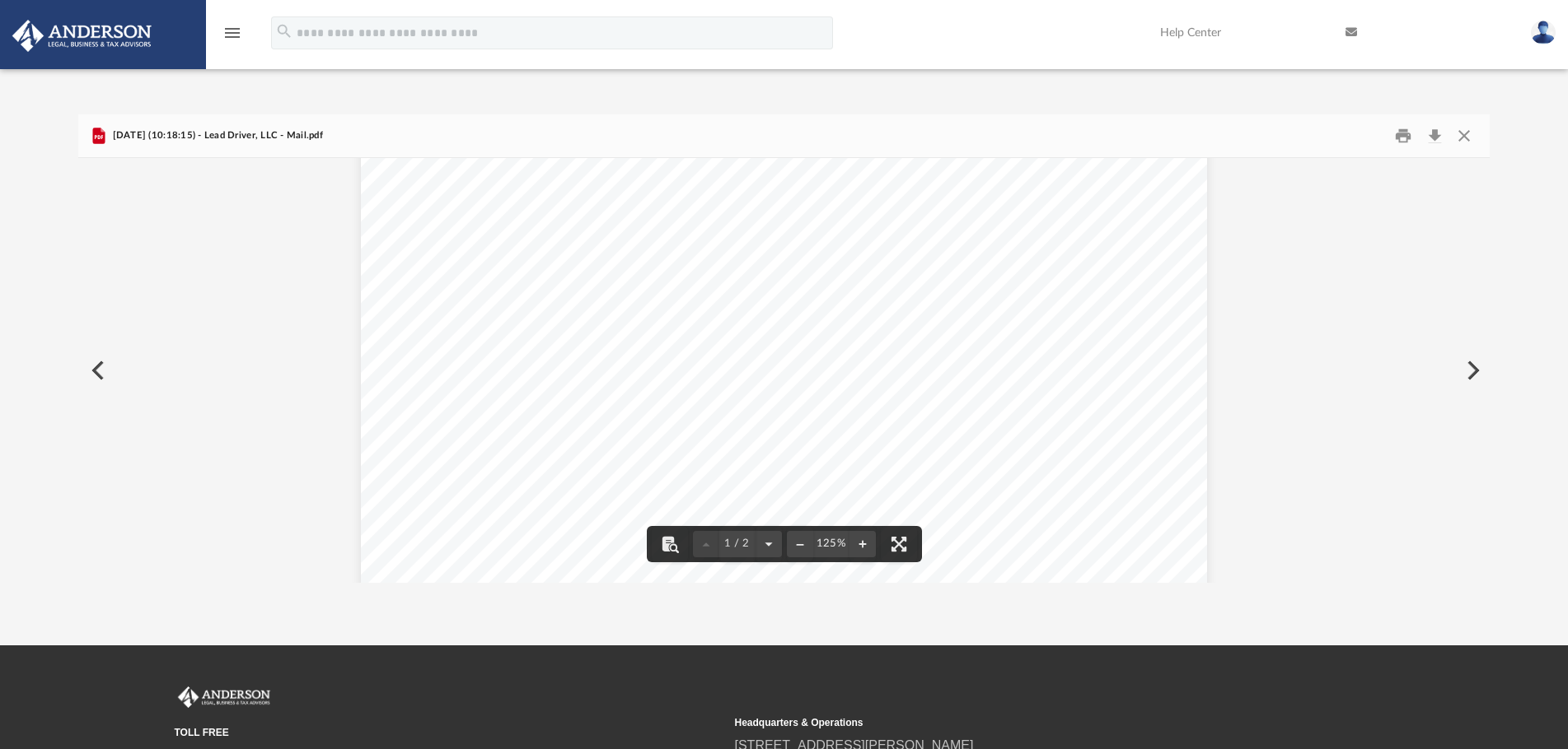
scroll to position [0, 0]
click at [1462, 140] on button "Close" at bounding box center [1463, 135] width 30 height 26
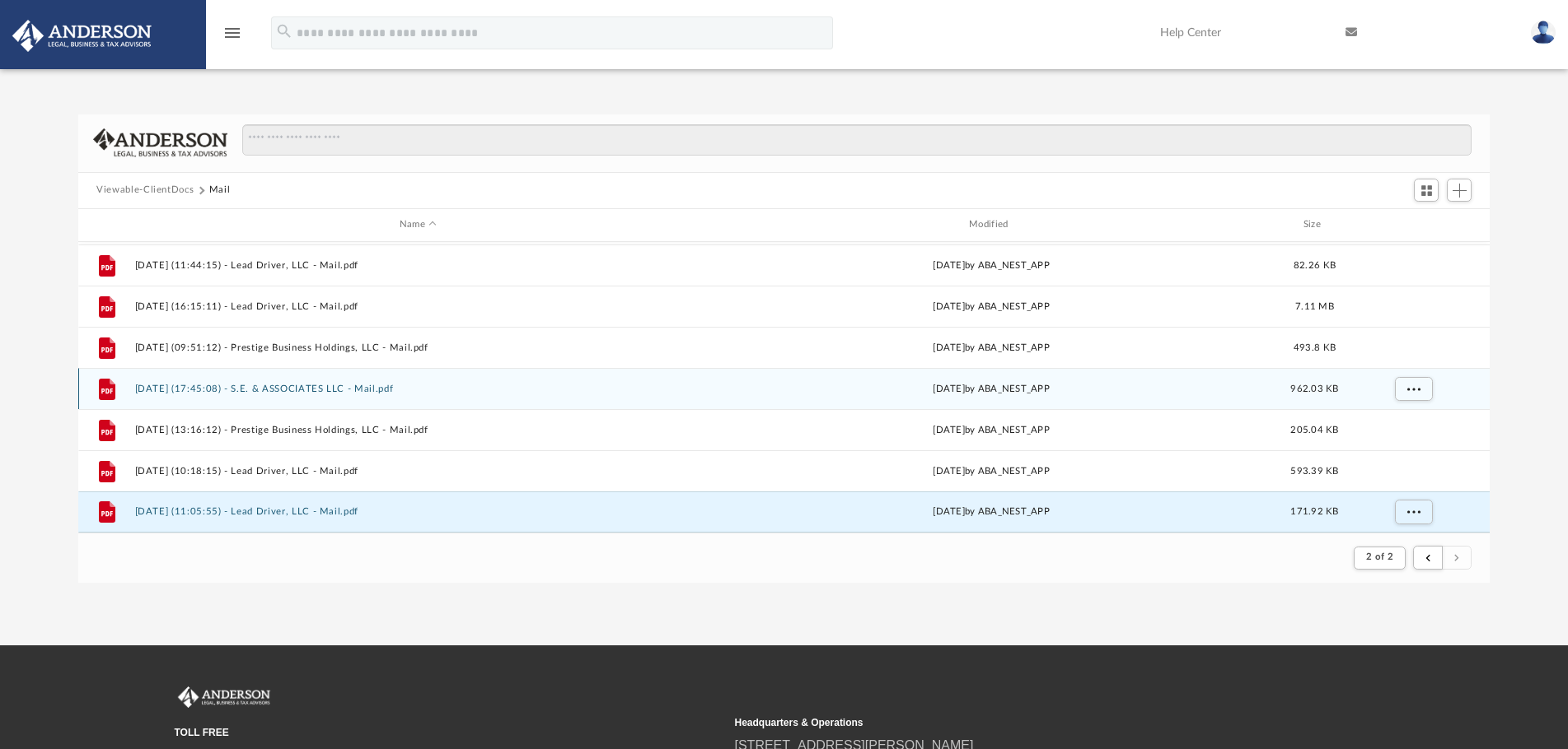
click at [308, 396] on div "File [DATE] (17:45:08) - S.E. & ASSOCIATES LLC - Mail.pdf [DATE] by ABA_NEST_AP…" at bounding box center [784, 388] width 1411 height 41
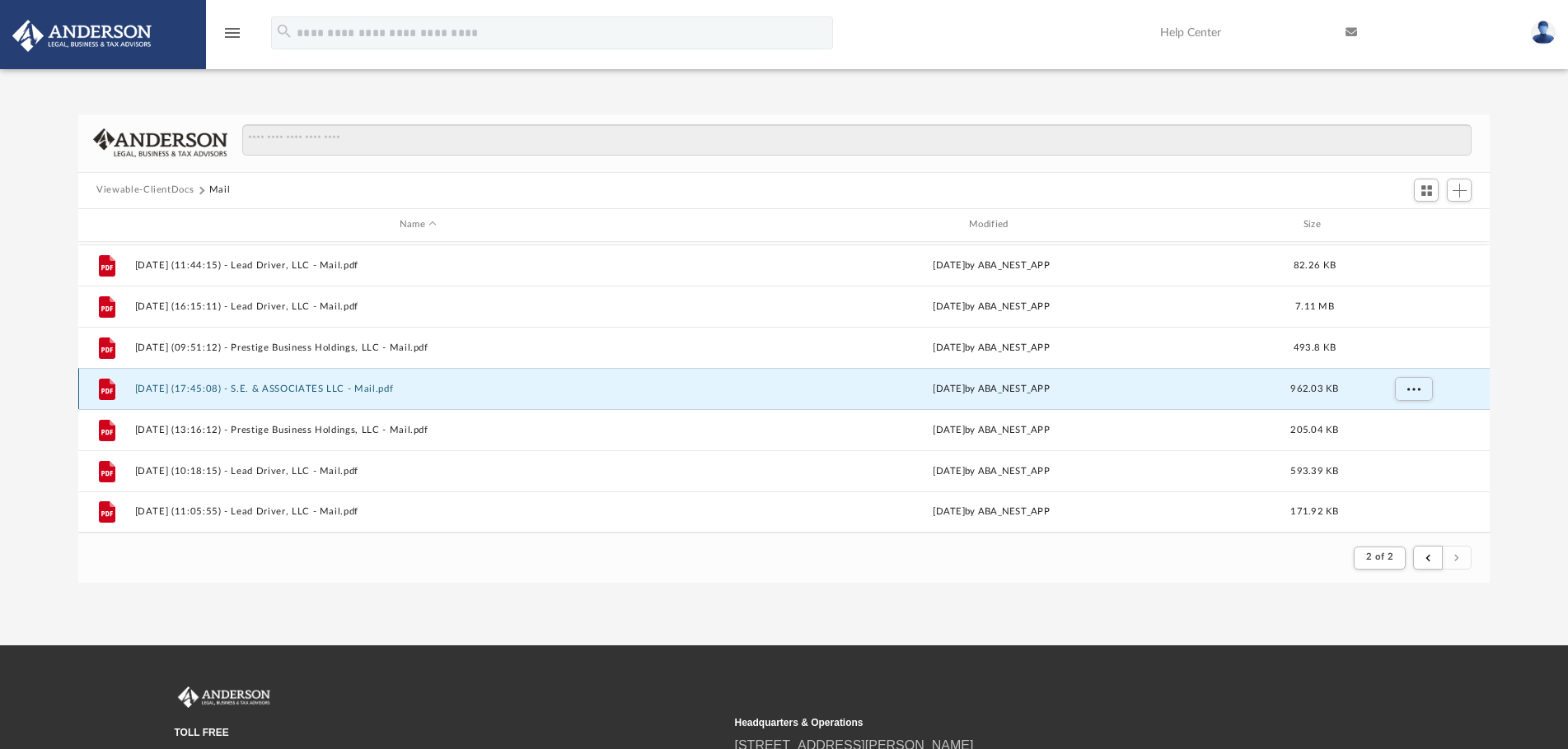
click at [308, 396] on div "File [DATE] (17:45:08) - S.E. & ASSOCIATES LLC - Mail.pdf [DATE] by ABA_NEST_AP…" at bounding box center [784, 388] width 1411 height 41
click at [386, 390] on button "[DATE] (17:45:08) - S.E. & ASSOCIATES LLC - Mail.pdf" at bounding box center [417, 389] width 566 height 11
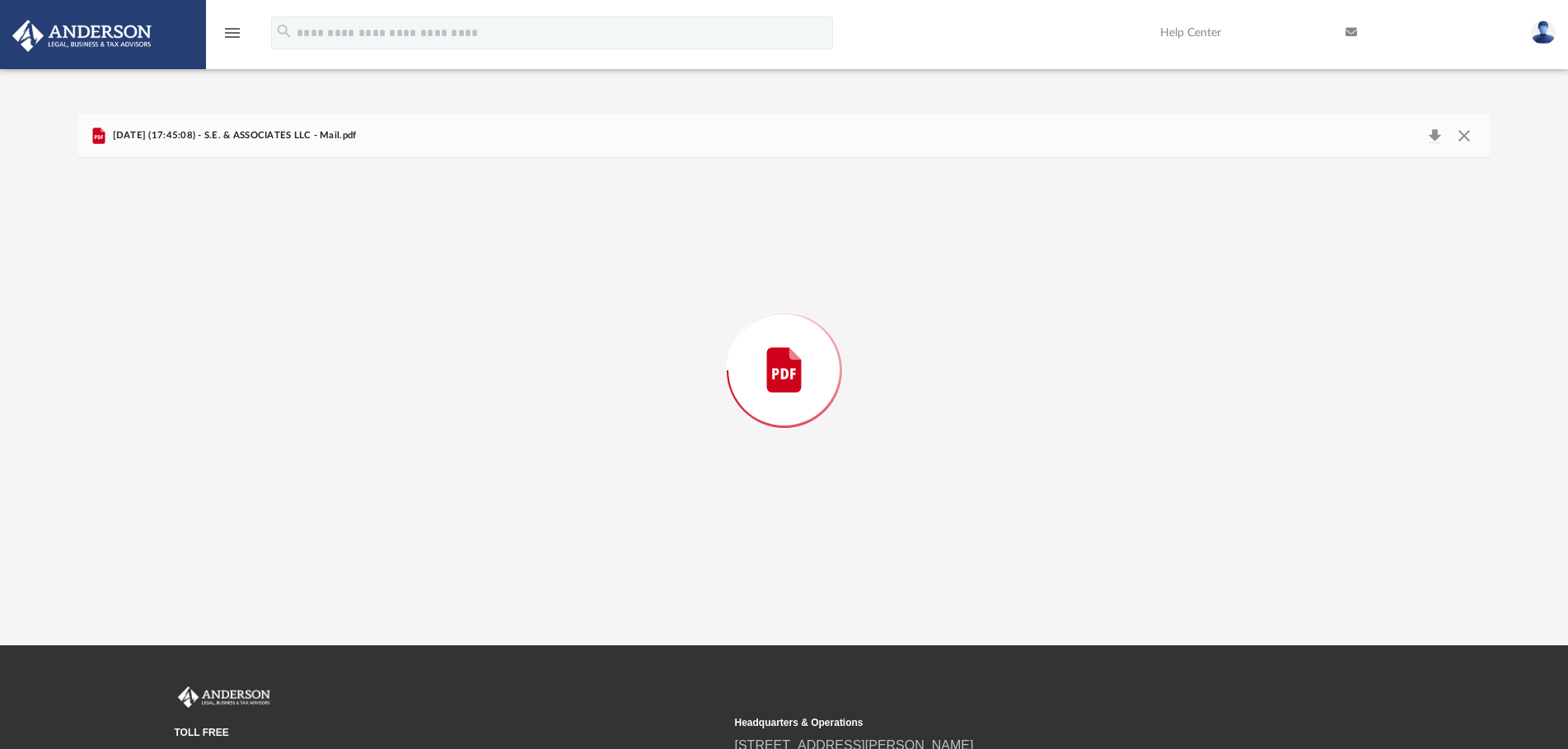
click at [386, 390] on div "Preview" at bounding box center [784, 371] width 1411 height 425
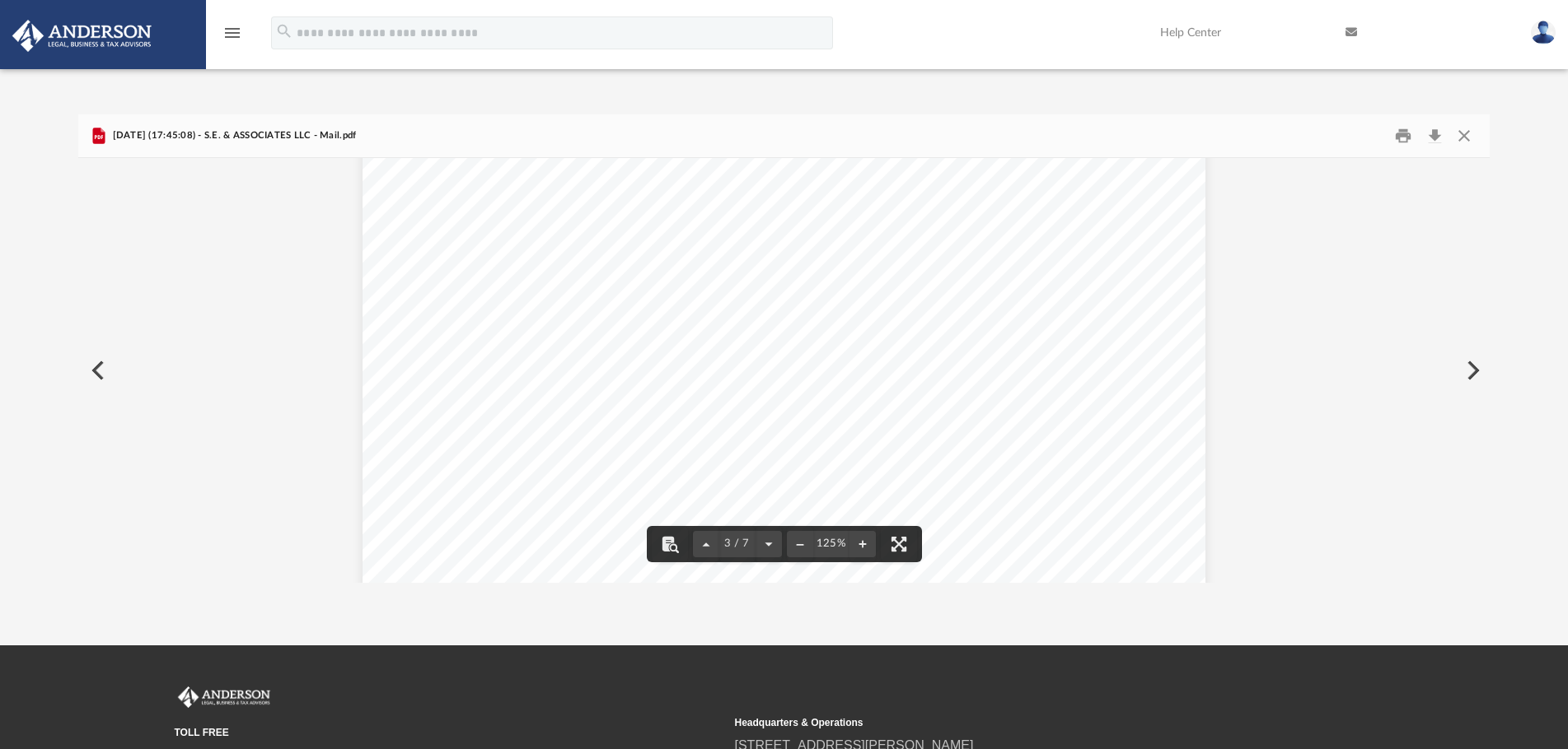
drag, startPoint x: 805, startPoint y: 330, endPoint x: 515, endPoint y: 329, distance: 290.0
click at [515, 328] on div "Page 3" at bounding box center [784, 449] width 843 height 1080
click at [1464, 133] on button "Close" at bounding box center [1463, 135] width 30 height 26
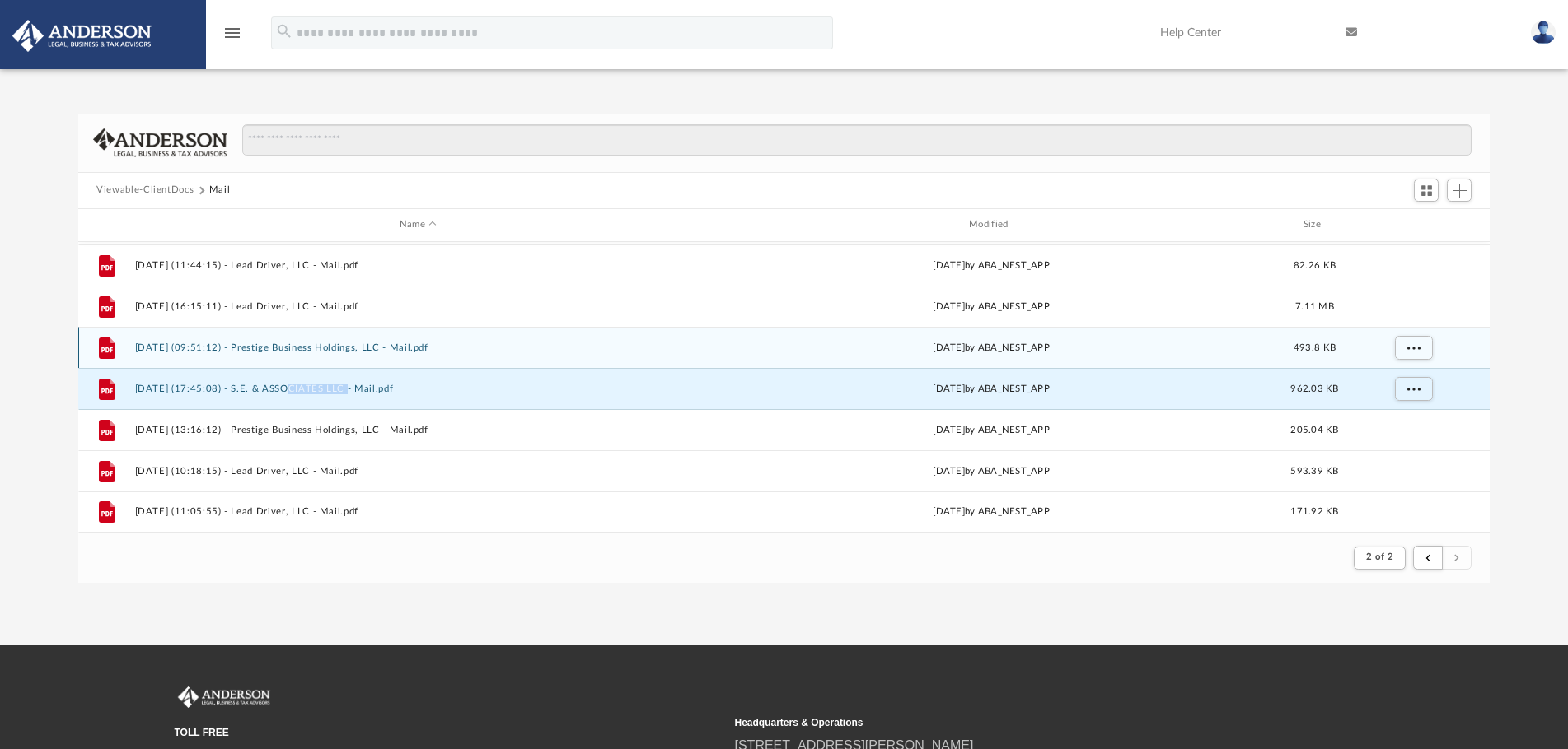
scroll to position [1192, 0]
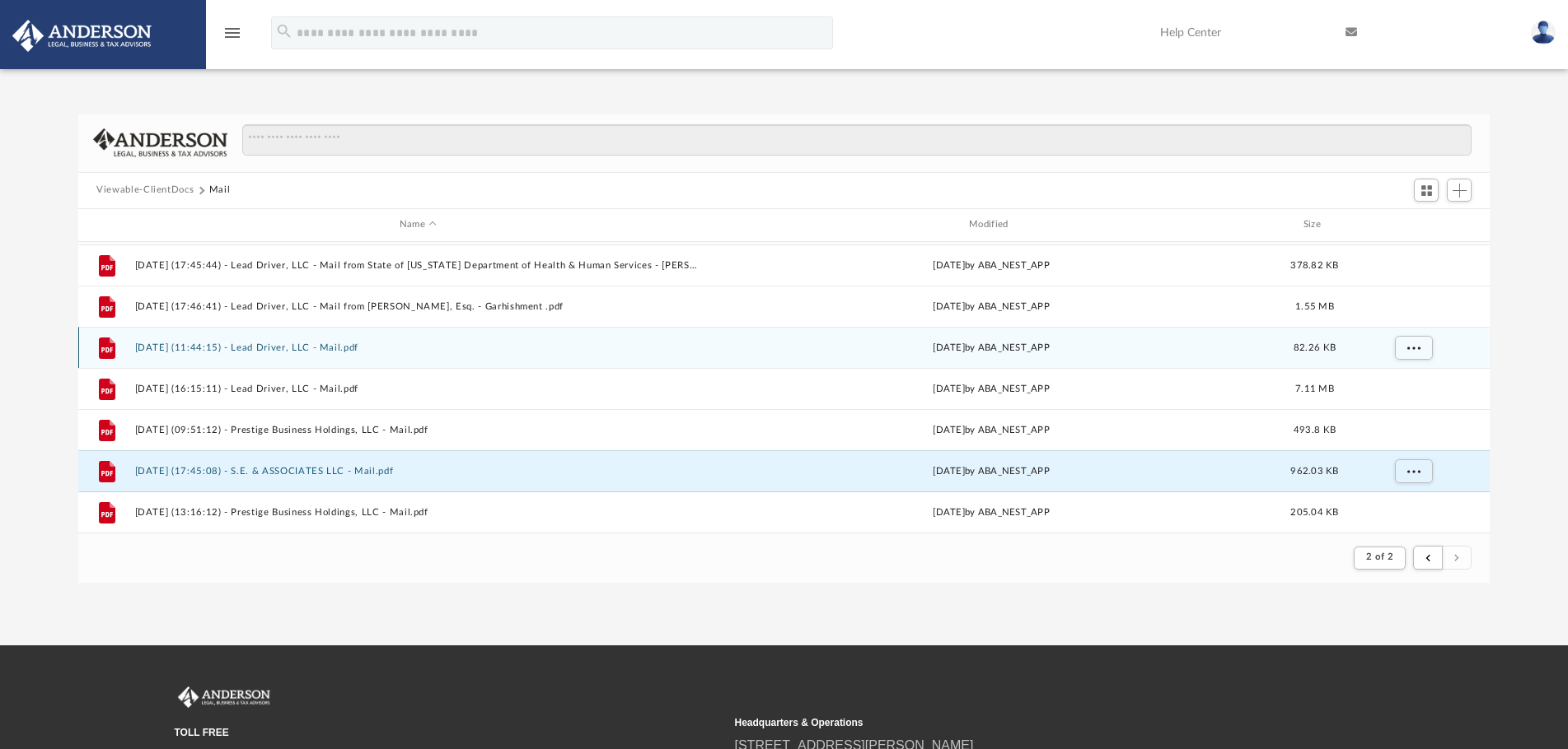
click at [340, 361] on div "File [DATE] (11:44:15) - Lead Driver, LLC - Mail.pdf [DATE] by ABA_NEST_APP 82.…" at bounding box center [784, 347] width 1411 height 41
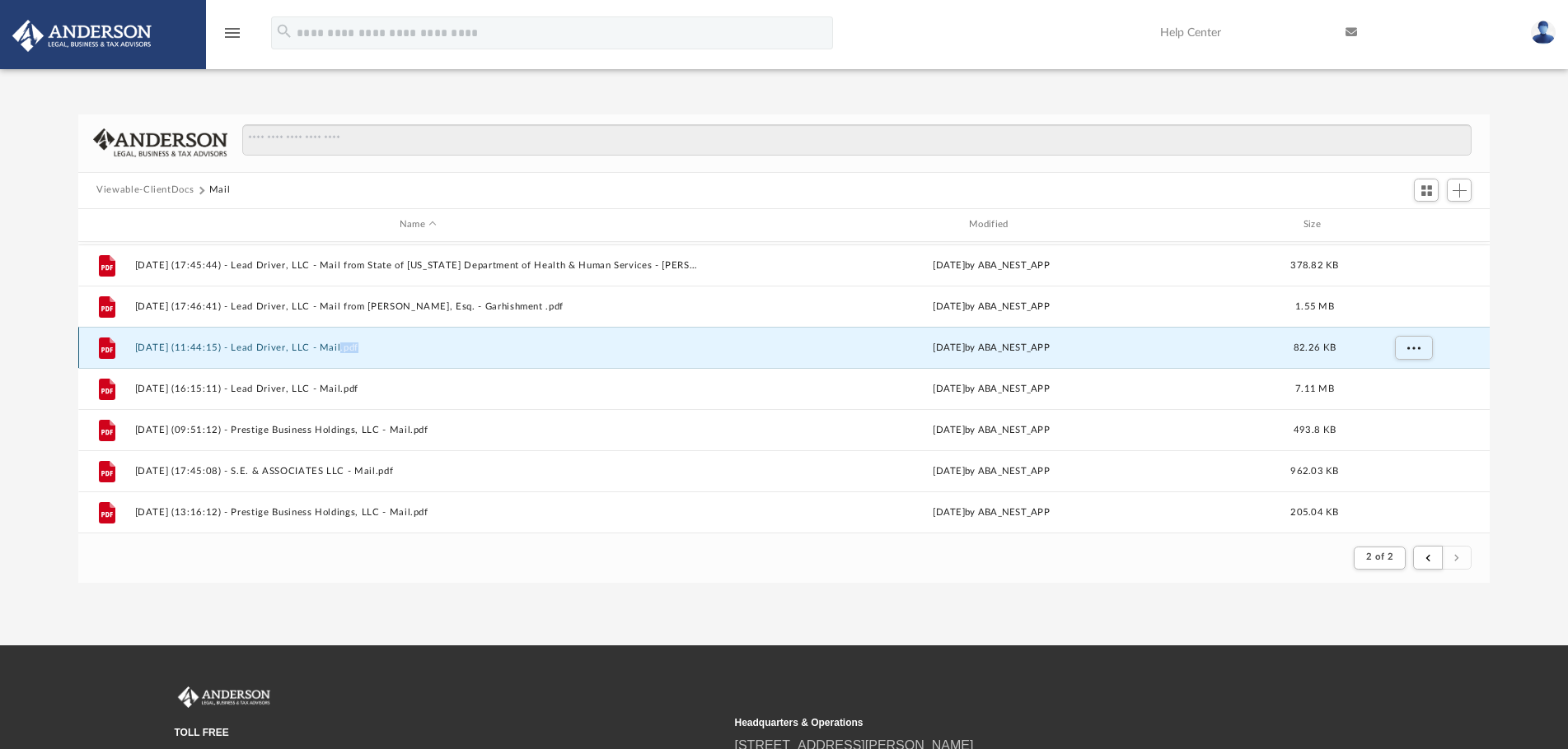
click at [340, 361] on div "File [DATE] (11:44:15) - Lead Driver, LLC - Mail.pdf [DATE] by ABA_NEST_APP 82.…" at bounding box center [784, 347] width 1411 height 41
click at [349, 350] on button "[DATE] (11:44:15) - Lead Driver, LLC - Mail.pdf" at bounding box center [417, 348] width 566 height 11
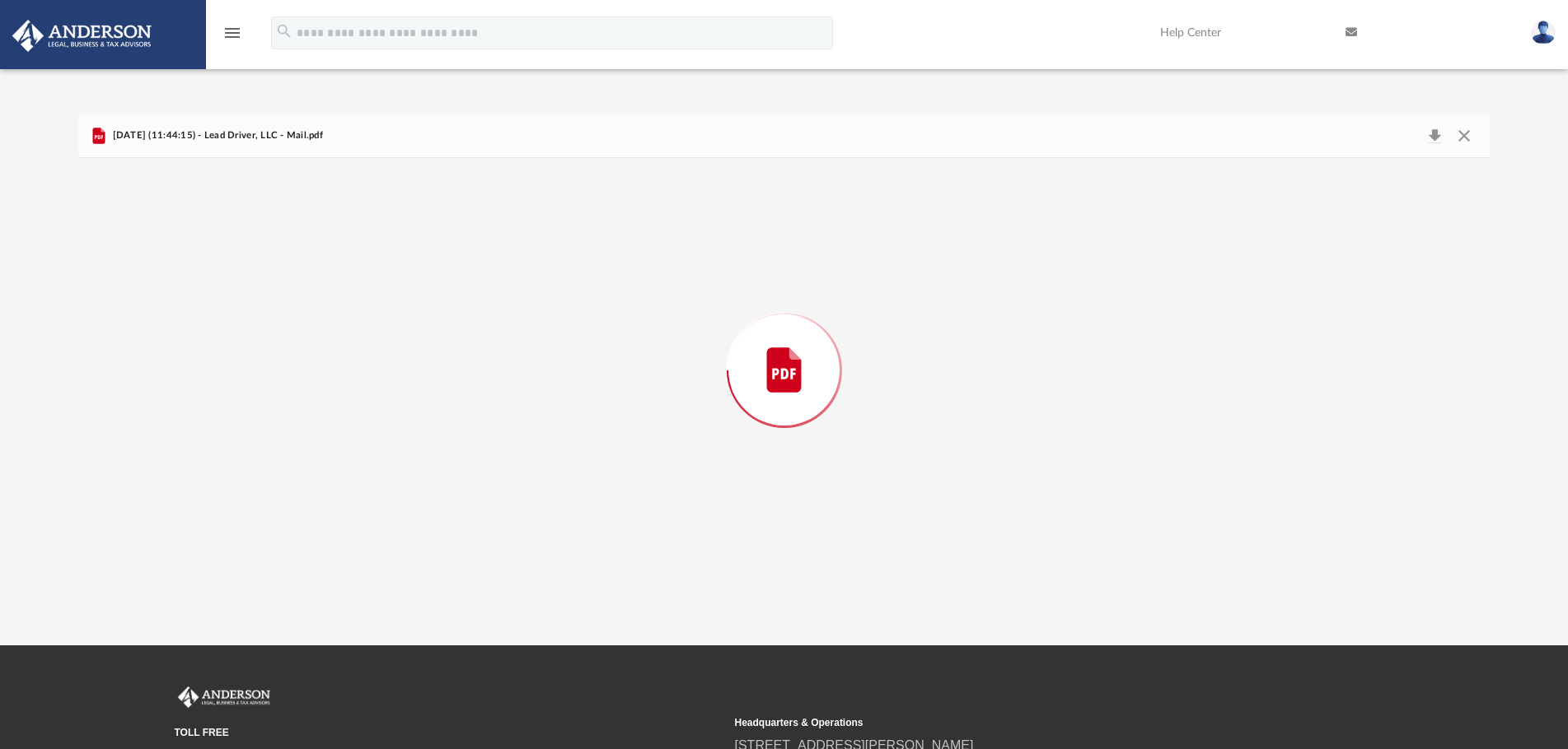
click at [349, 350] on div "Preview" at bounding box center [784, 371] width 1411 height 425
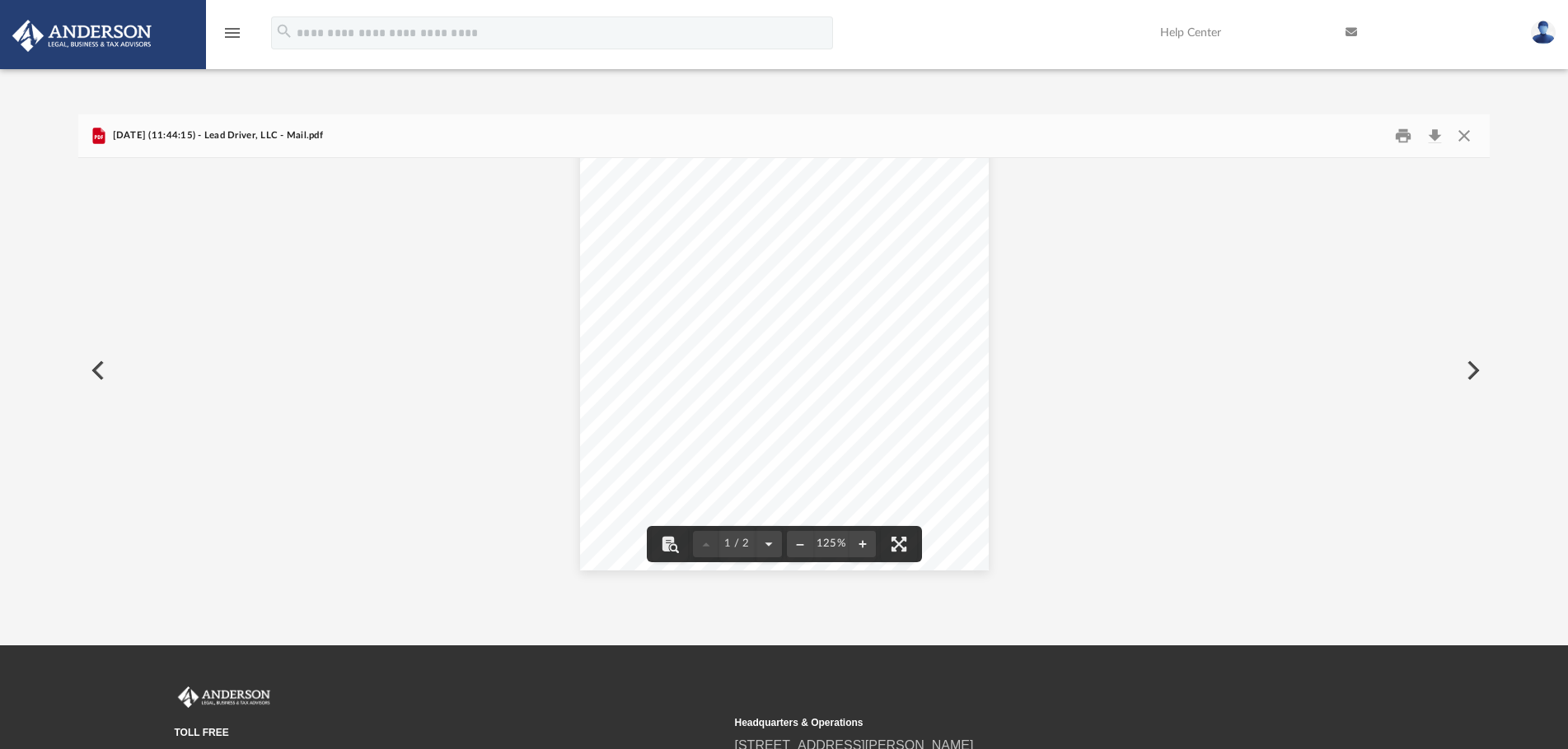
scroll to position [0, 0]
click at [1465, 370] on button "Preview" at bounding box center [1470, 371] width 36 height 46
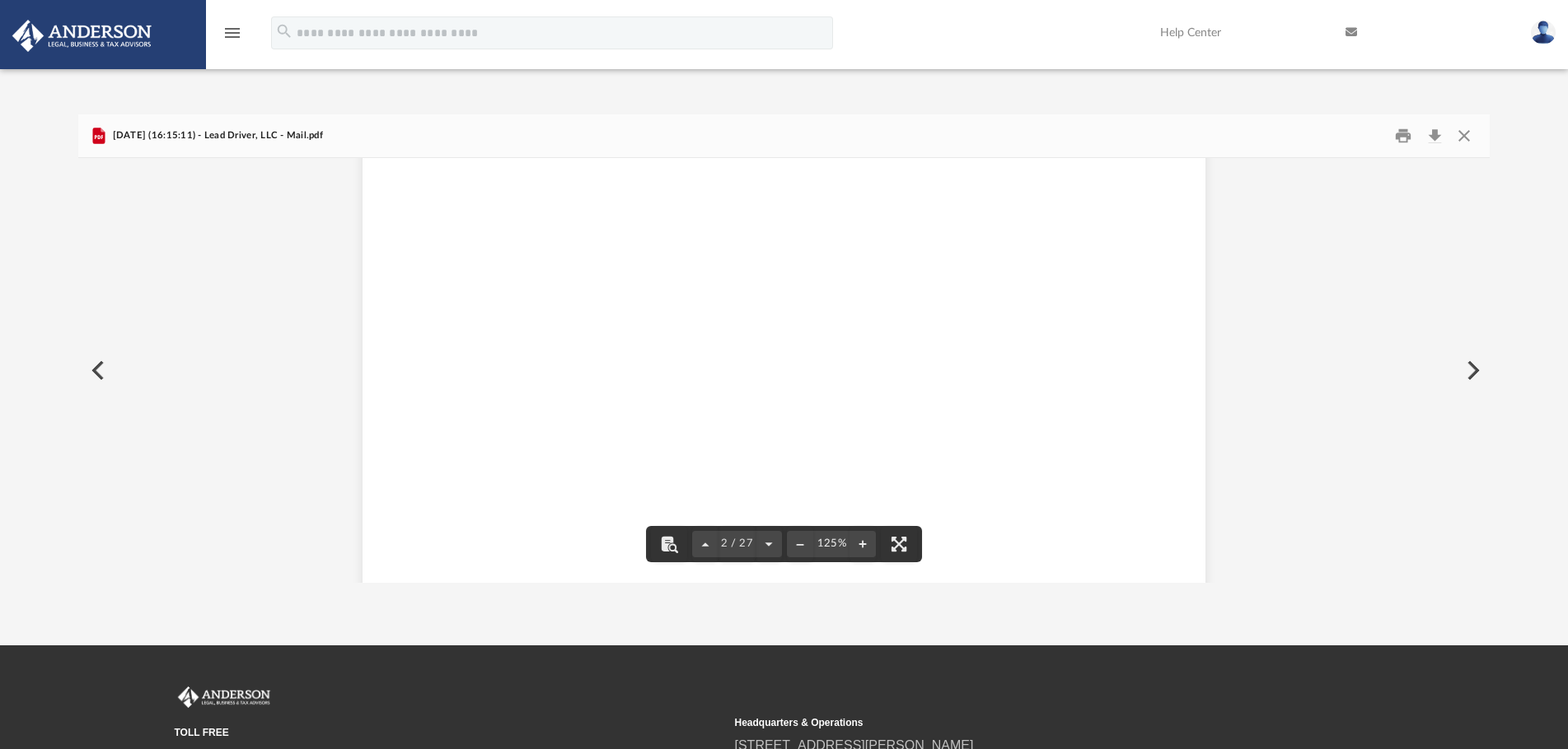
scroll to position [659, 0]
drag, startPoint x: 784, startPoint y: 372, endPoint x: 776, endPoint y: 390, distance: 19.7
click at [1428, 136] on button "Download" at bounding box center [1434, 135] width 30 height 26
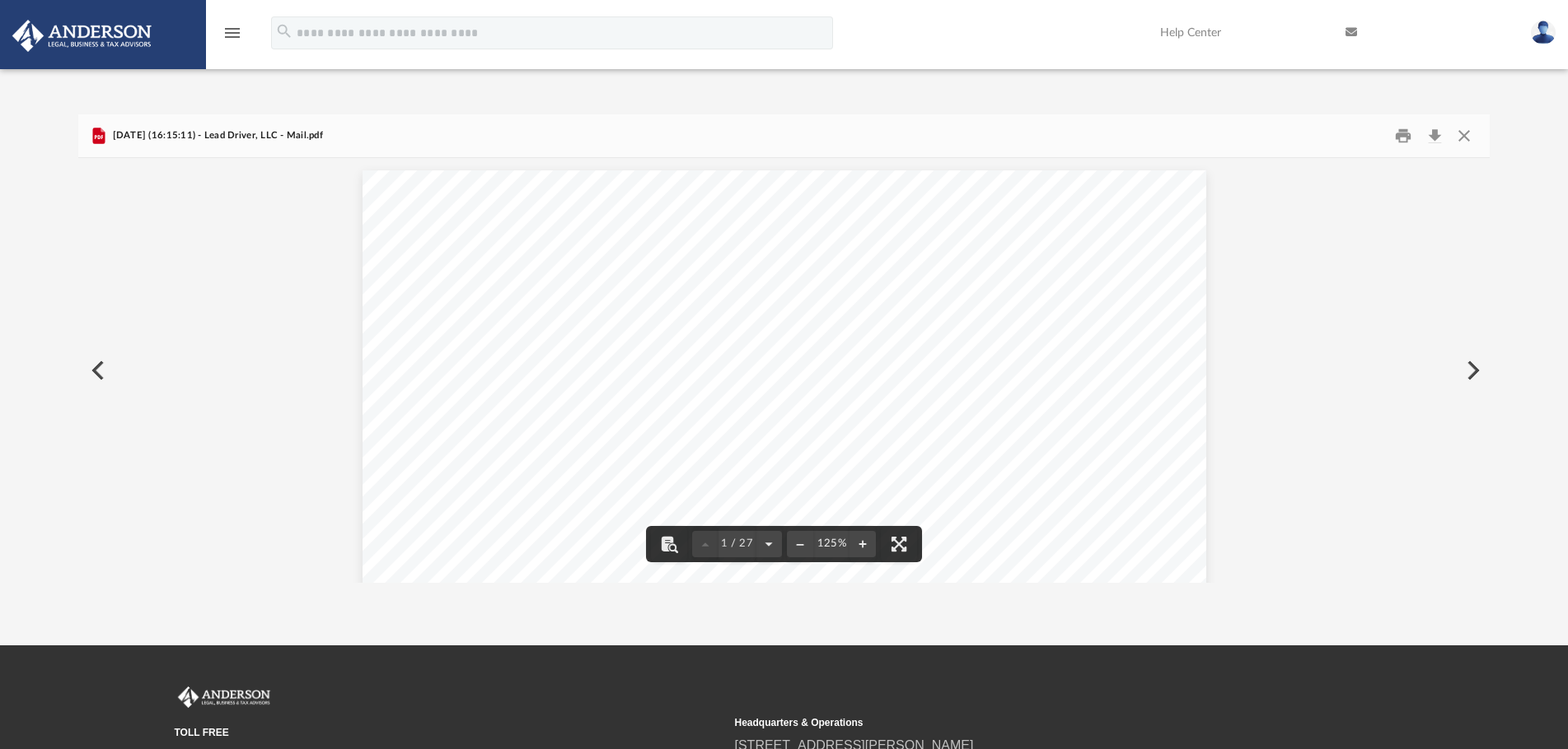
click at [894, 386] on div "Page 1" at bounding box center [784, 711] width 843 height 1081
drag, startPoint x: 483, startPoint y: 428, endPoint x: 412, endPoint y: 439, distance: 71.8
click at [412, 439] on div "Page 2" at bounding box center [784, 665] width 843 height 1084
click at [1465, 137] on button "Close" at bounding box center [1463, 135] width 30 height 26
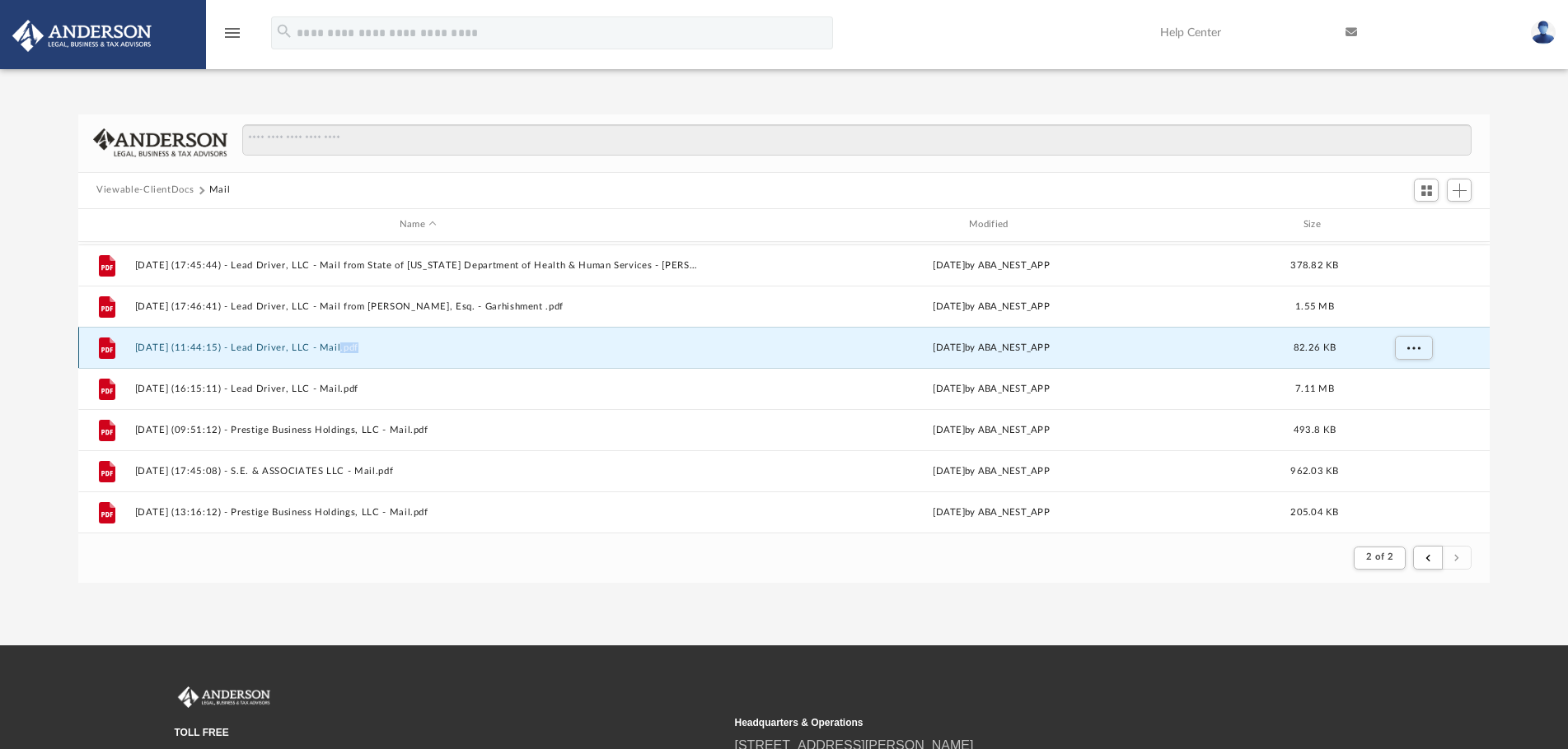
scroll to position [1109, 0]
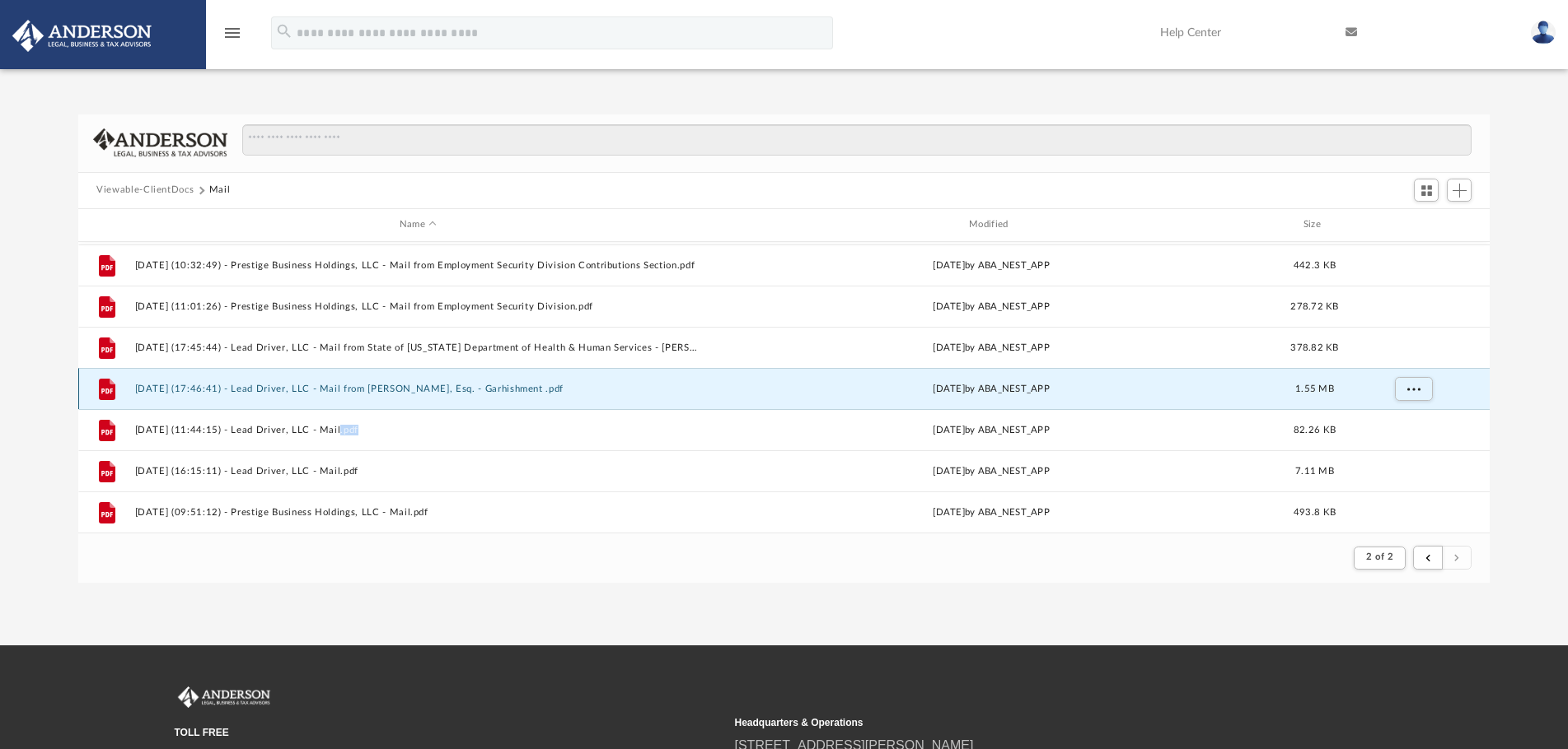
click at [428, 389] on button "[DATE] (17:46:41) - Lead Driver, LLC - Mail from [PERSON_NAME], Esq. - Garhishm…" at bounding box center [417, 389] width 566 height 11
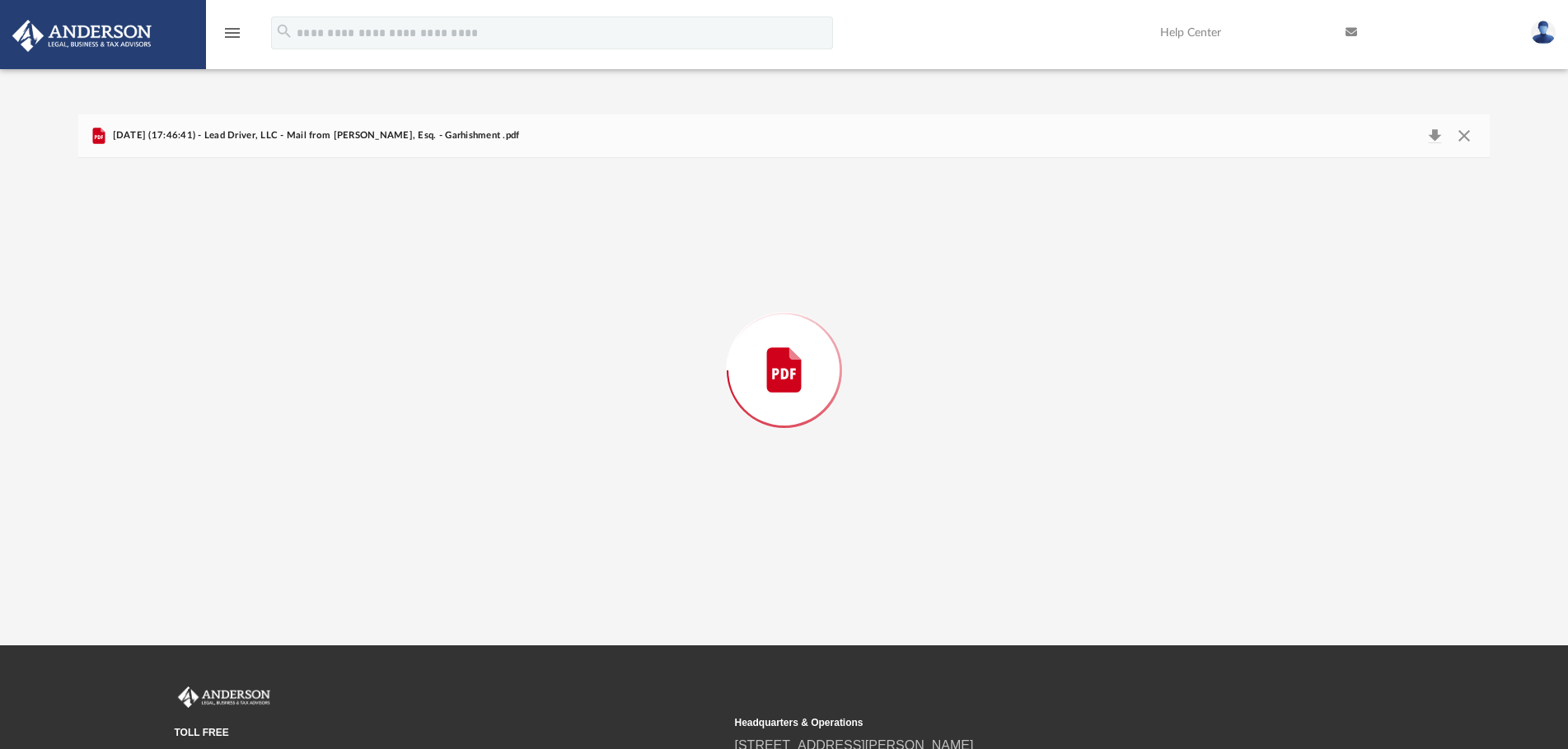
click at [428, 389] on div "Preview" at bounding box center [784, 371] width 1411 height 425
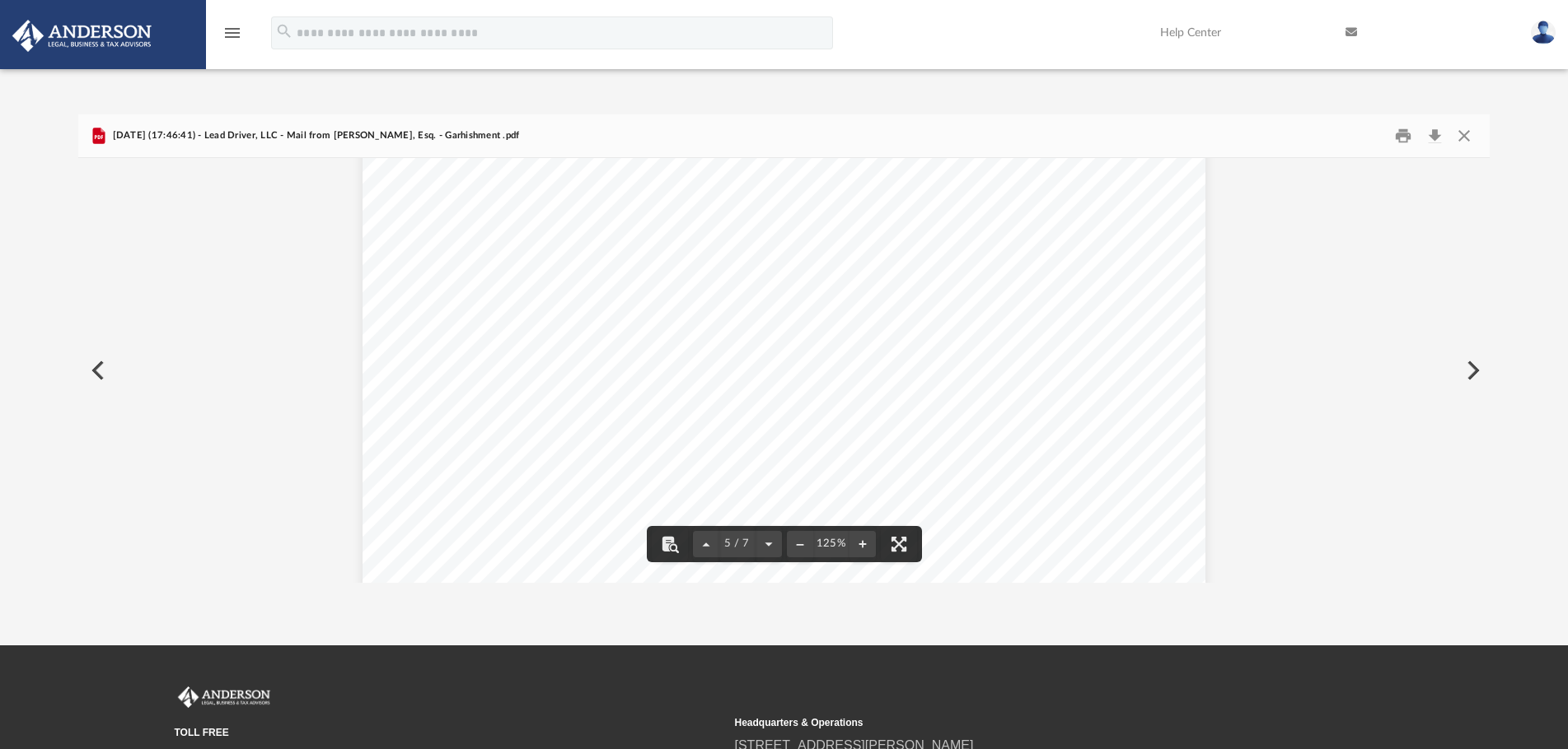
scroll to position [3870, 0]
click at [1432, 134] on button "Download" at bounding box center [1434, 135] width 30 height 26
drag, startPoint x: 1432, startPoint y: 138, endPoint x: 1448, endPoint y: 81, distance: 59.2
click at [1448, 81] on div "Difficulty viewing your box folder? You can also access your account directly o…" at bounding box center [784, 332] width 1568 height 503
drag, startPoint x: 1317, startPoint y: 481, endPoint x: 1338, endPoint y: 459, distance: 30.4
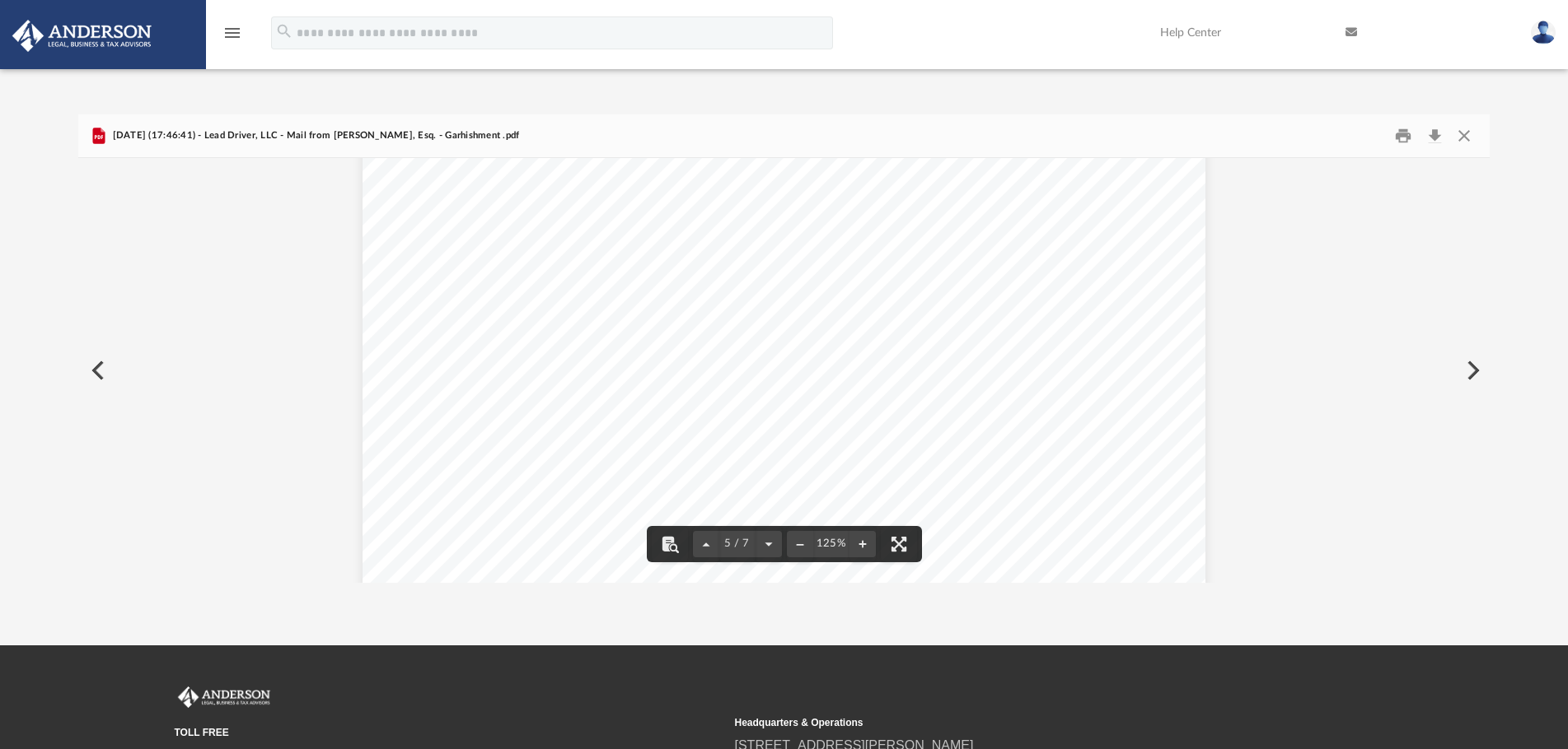
click at [1465, 132] on button "Close" at bounding box center [1463, 135] width 30 height 26
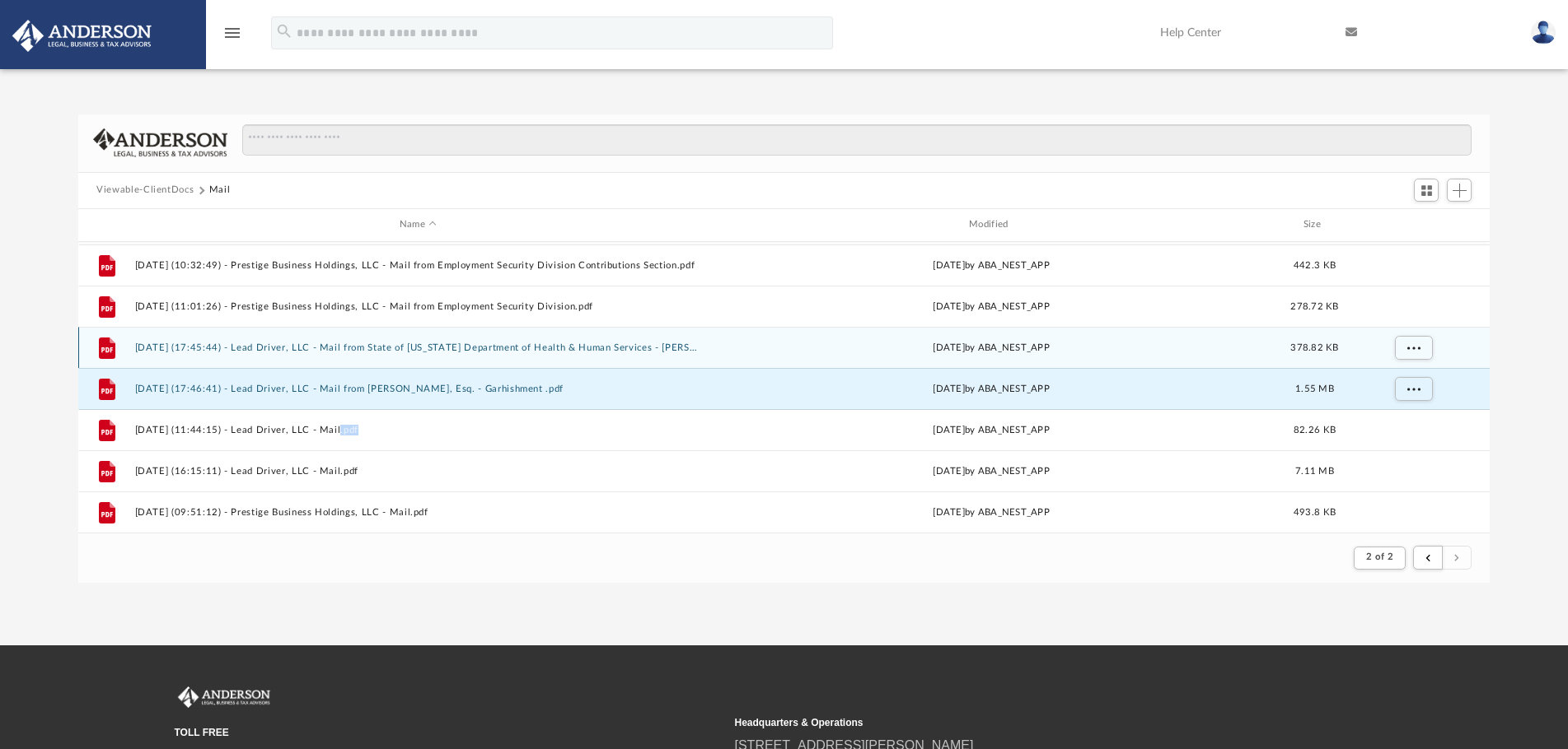
scroll to position [1027, 0]
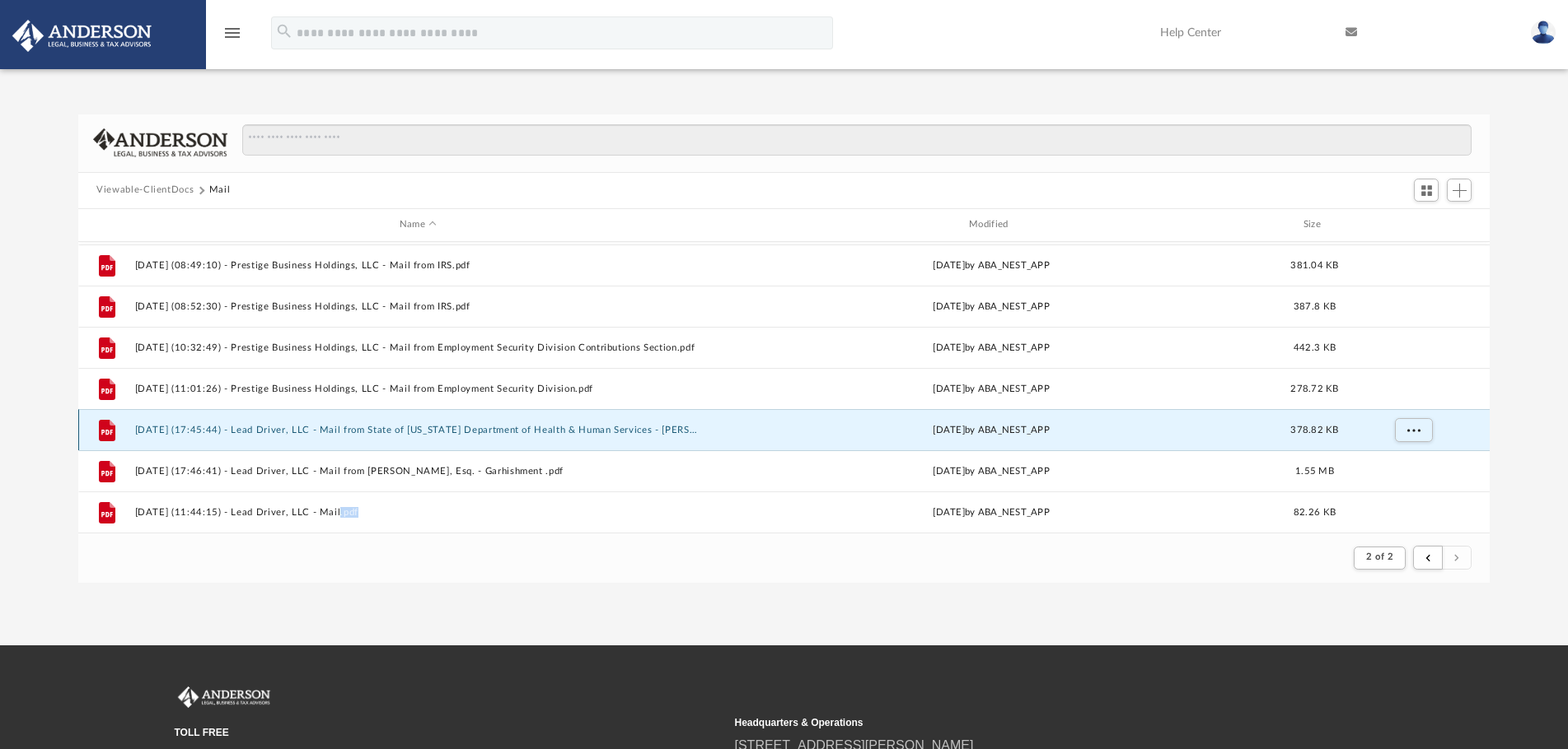
click at [292, 430] on button "[DATE] (17:45:44) - Lead Driver, LLC - Mail from State of [US_STATE] Department…" at bounding box center [417, 430] width 566 height 11
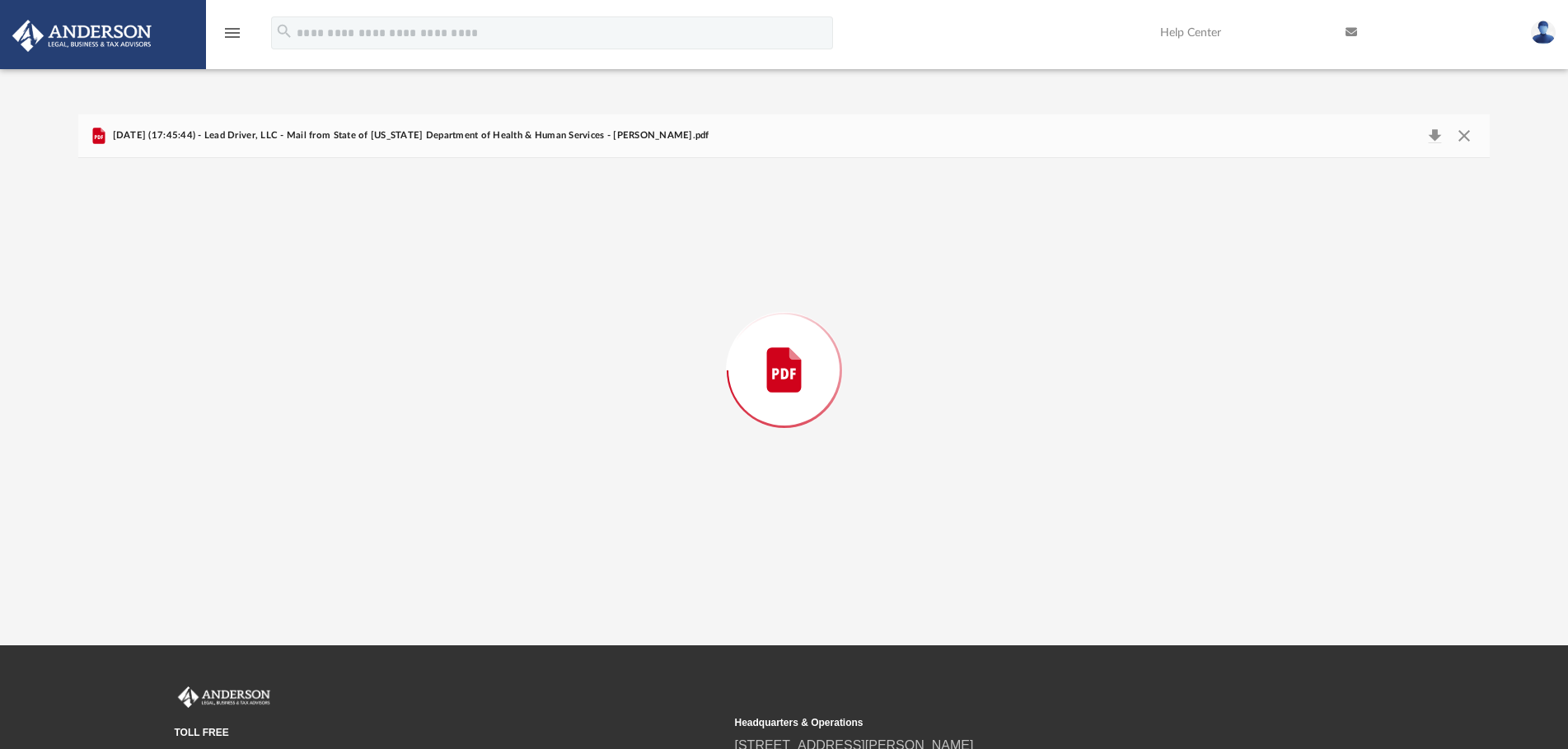
click at [292, 430] on div "Preview" at bounding box center [784, 371] width 1411 height 425
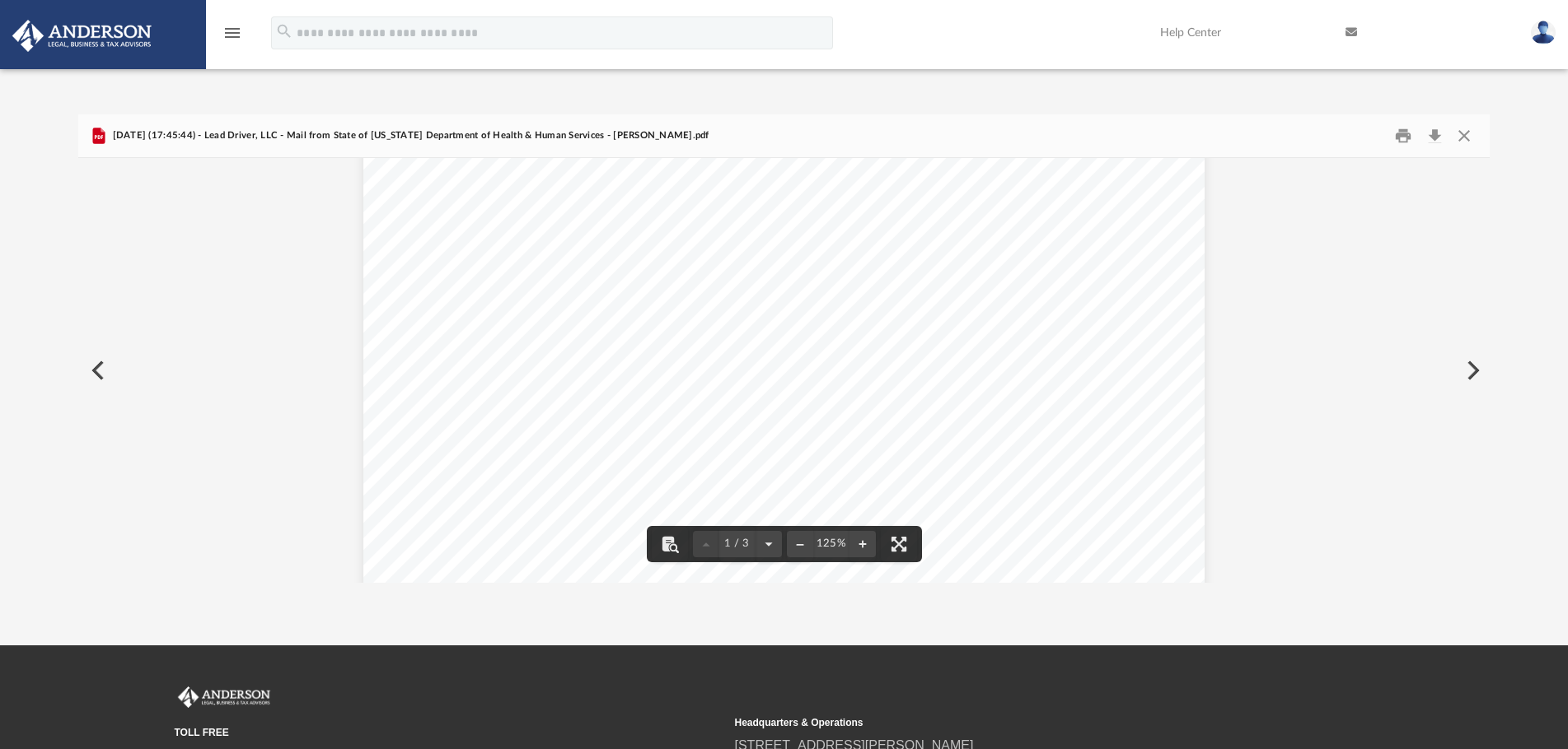
scroll to position [247, 0]
click at [1439, 131] on button "Download" at bounding box center [1434, 135] width 30 height 26
click at [1454, 141] on button "Close" at bounding box center [1463, 135] width 30 height 26
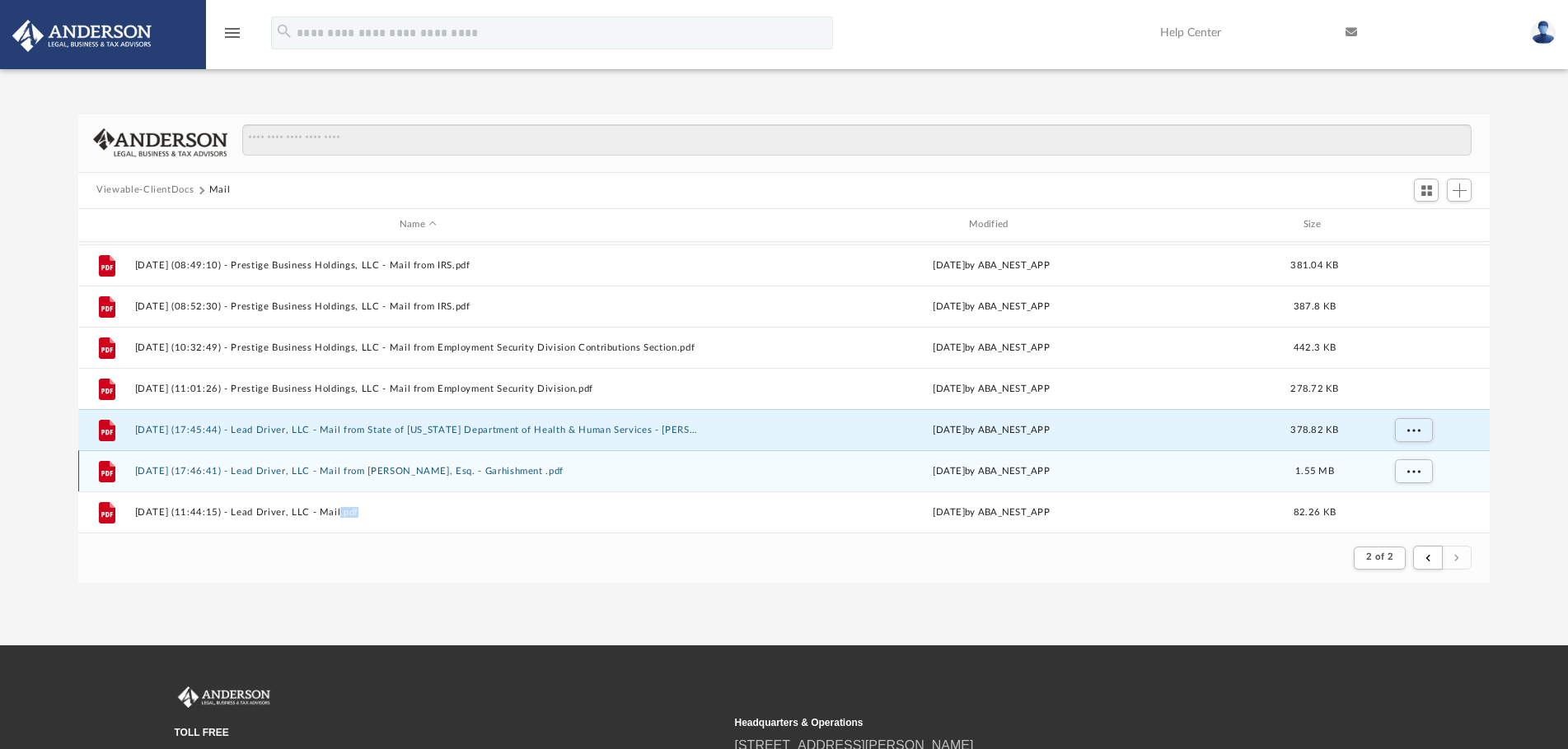
scroll to position [1109, 0]
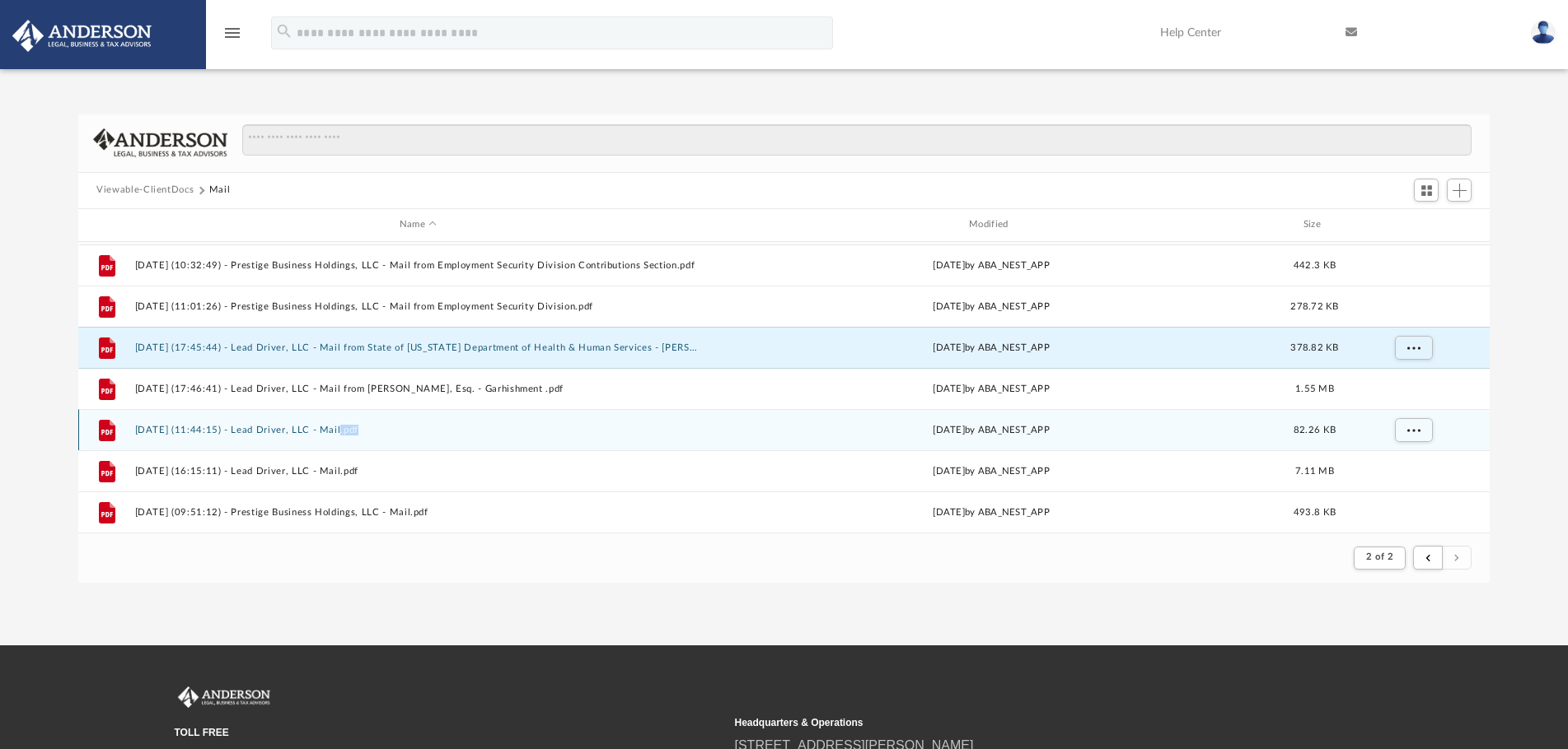
click at [313, 429] on button "[DATE] (11:44:15) - Lead Driver, LLC - Mail.pdf" at bounding box center [417, 430] width 566 height 11
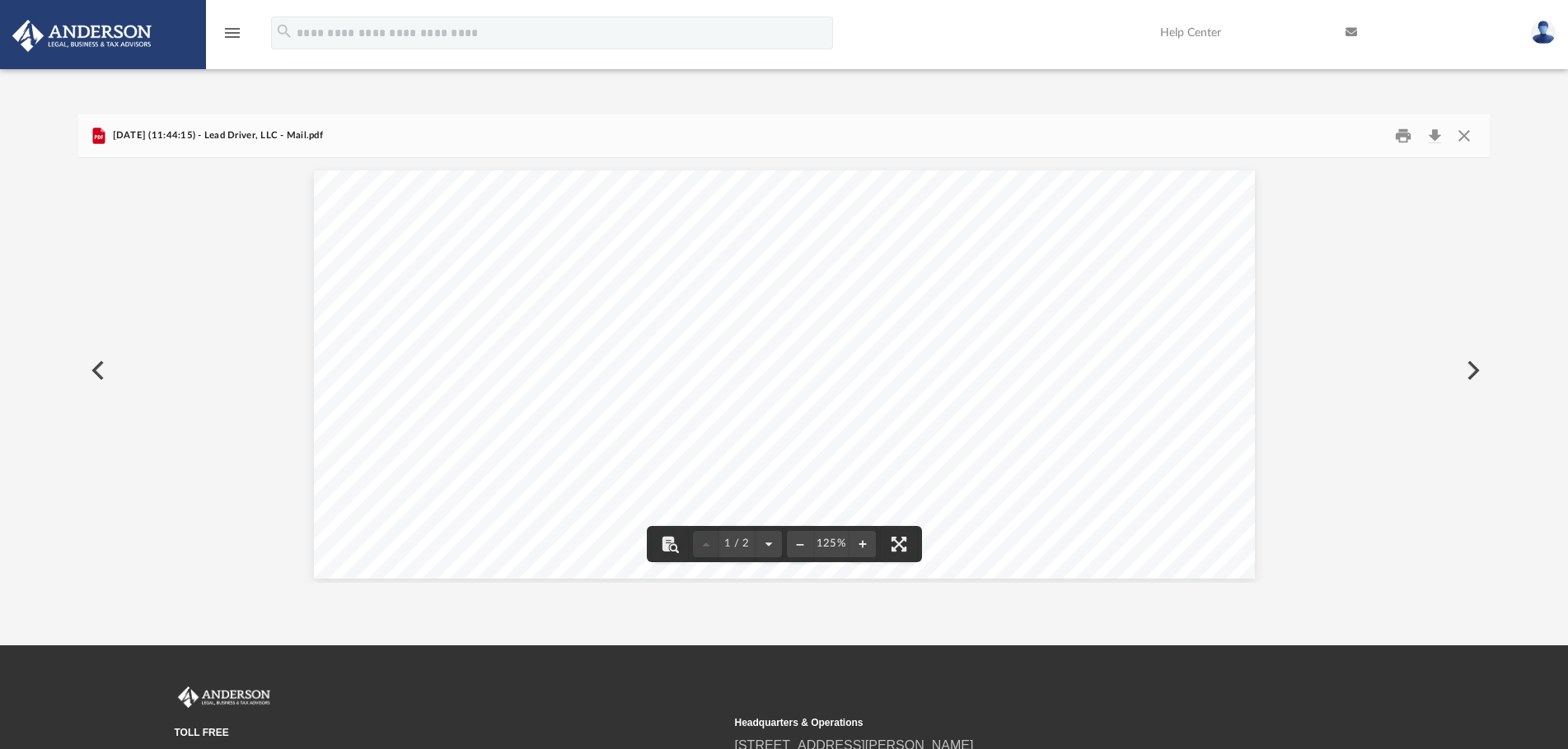
click at [1471, 360] on button "Preview" at bounding box center [1470, 371] width 36 height 46
click at [1477, 374] on button "Preview" at bounding box center [1470, 371] width 36 height 46
click at [1468, 370] on button "Preview" at bounding box center [1470, 371] width 36 height 46
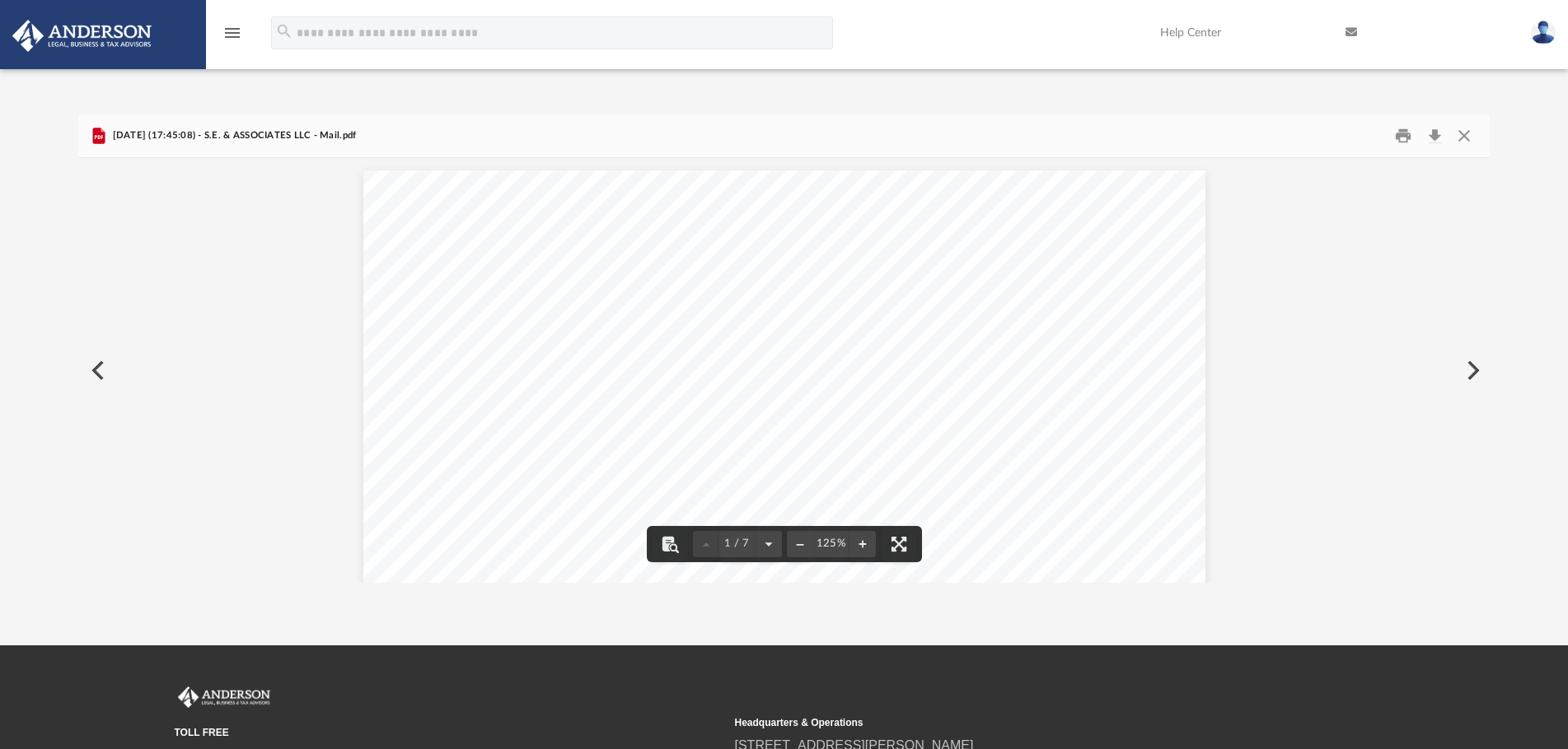
scroll to position [247, 0]
click at [1471, 366] on button "Preview" at bounding box center [1470, 371] width 36 height 46
click at [1441, 382] on div "Document Viewer" at bounding box center [784, 713] width 1411 height 1109
click at [1466, 375] on button "Preview" at bounding box center [1470, 371] width 36 height 46
click at [1475, 371] on button "Preview" at bounding box center [1470, 371] width 36 height 46
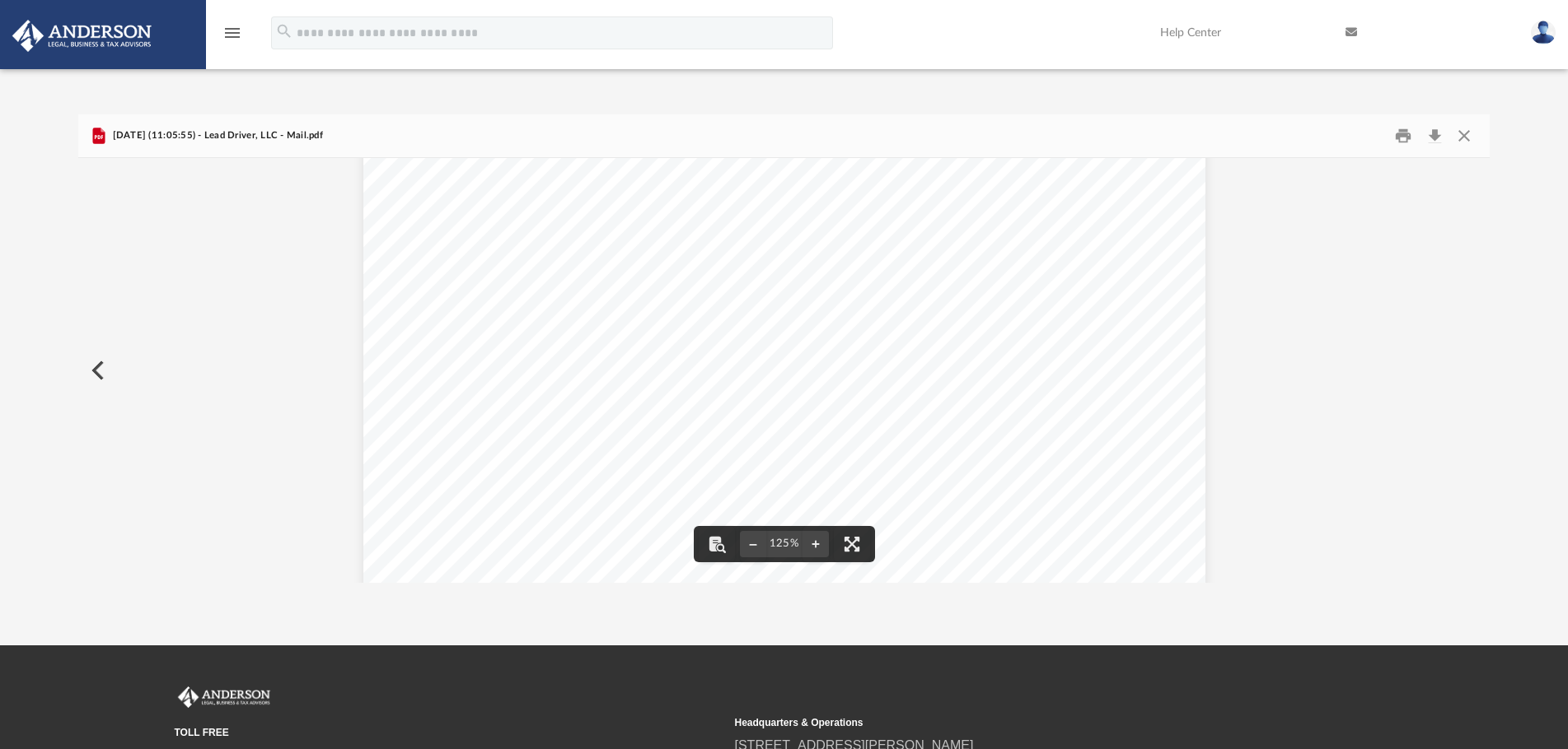
scroll to position [0, 0]
